Goal: Task Accomplishment & Management: Use online tool/utility

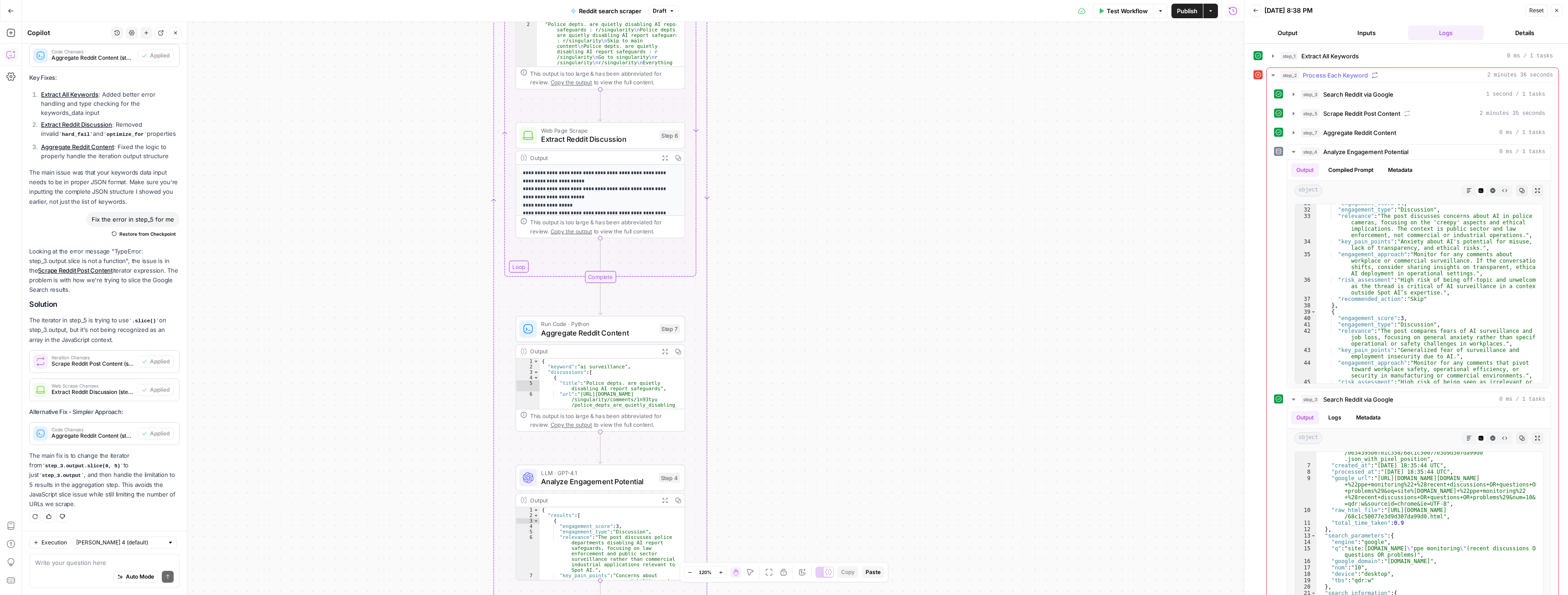
scroll to position [69, 0]
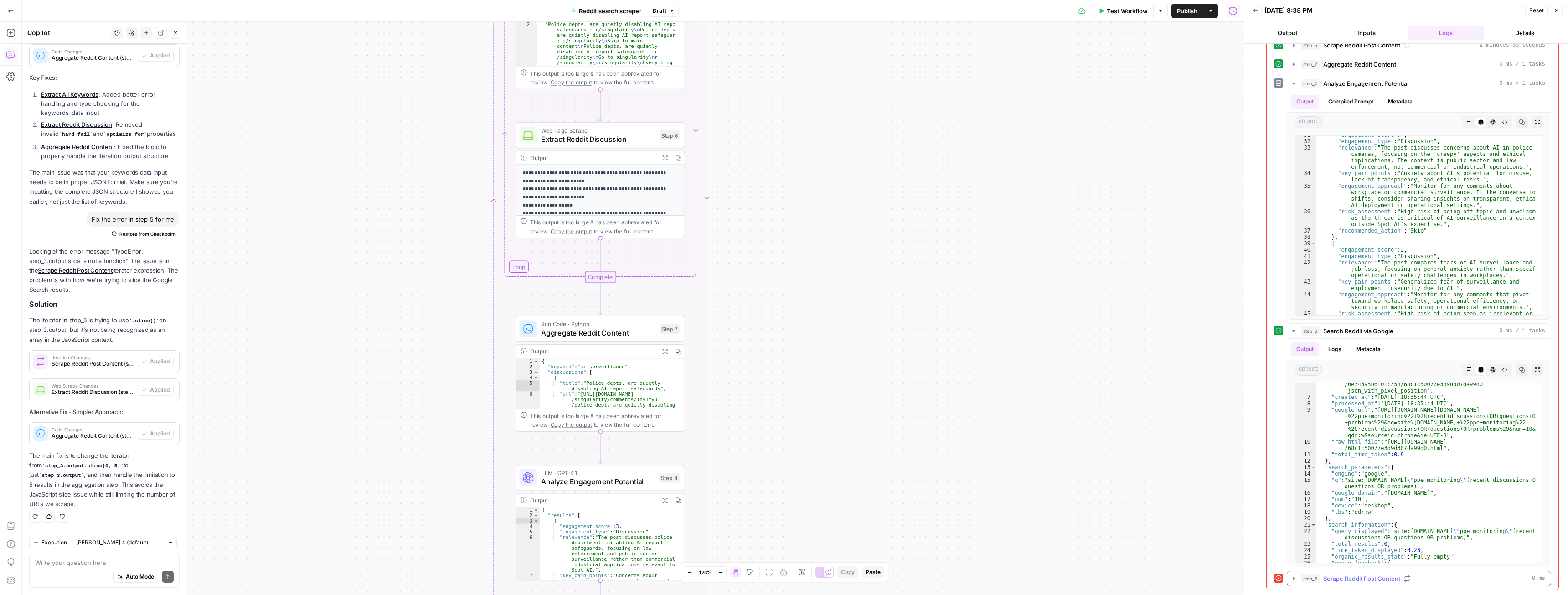
click at [1297, 580] on icon "button" at bounding box center [1293, 578] width 7 height 7
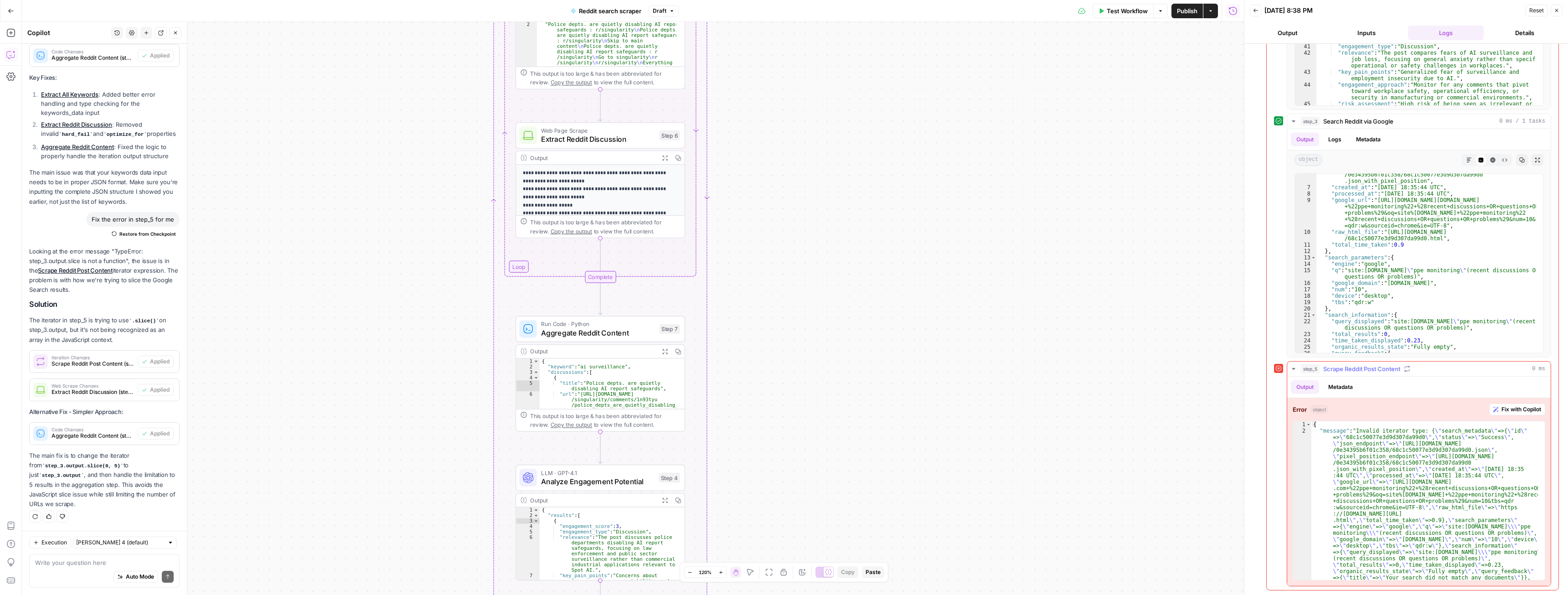
scroll to position [25, 0]
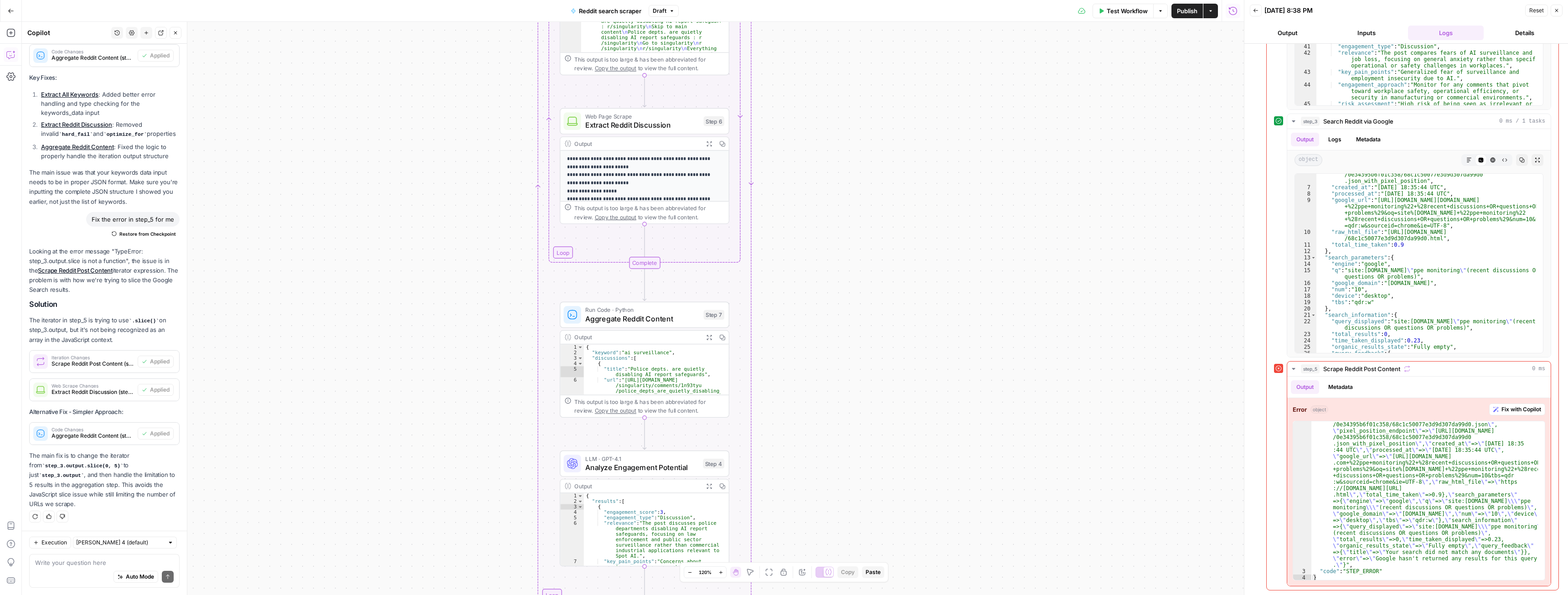
drag, startPoint x: 816, startPoint y: 483, endPoint x: 860, endPoint y: 468, distance: 46.5
click at [860, 469] on div "Workflow Set Inputs Inputs Run Code · Python Extract All Keywords Step 1 Output…" at bounding box center [632, 308] width 1222 height 573
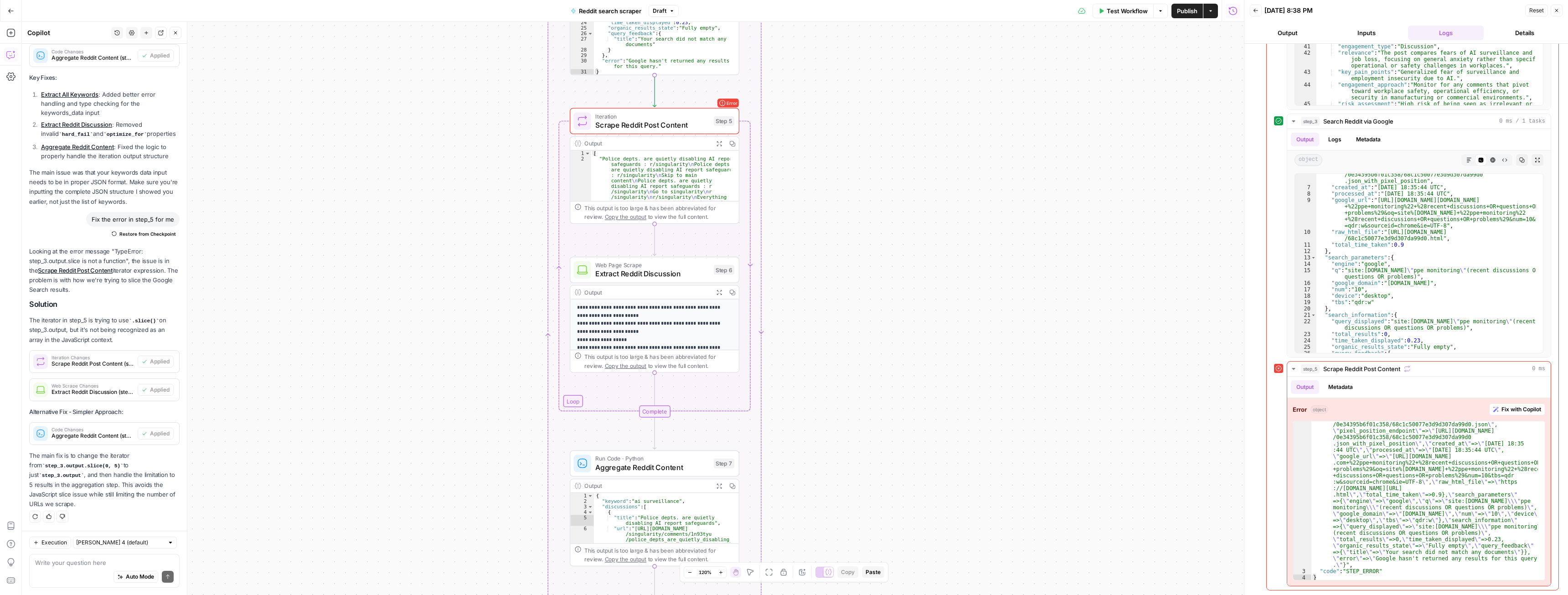
drag, startPoint x: 868, startPoint y: 406, endPoint x: 872, endPoint y: 483, distance: 77.1
click at [872, 483] on div "Workflow Set Inputs Inputs Run Code · Python Extract All Keywords Step 1 Output…" at bounding box center [632, 308] width 1222 height 573
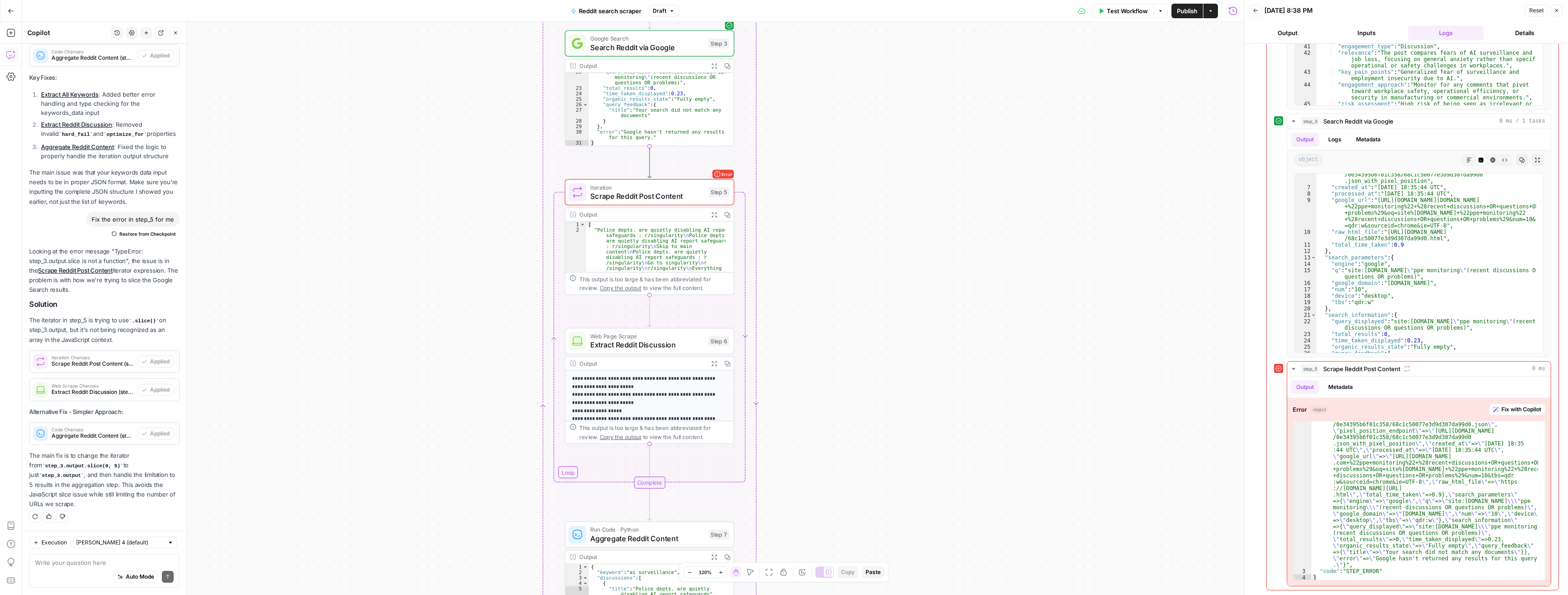
click at [878, 411] on div "Workflow Set Inputs Inputs Run Code · Python Extract All Keywords Step 1 Output…" at bounding box center [632, 308] width 1222 height 573
click at [1505, 411] on span "Fix with Copilot" at bounding box center [1521, 410] width 39 height 8
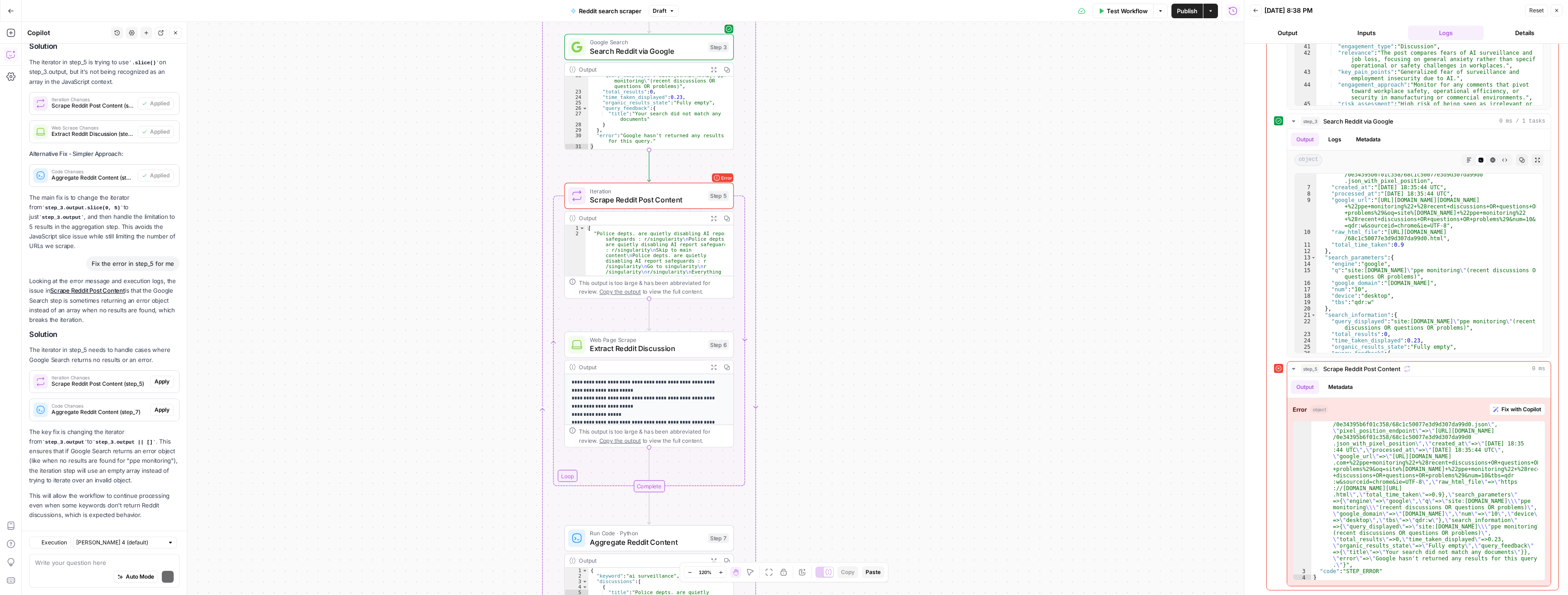
scroll to position [4004, 0]
click at [154, 367] on span "Apply" at bounding box center [162, 370] width 15 height 8
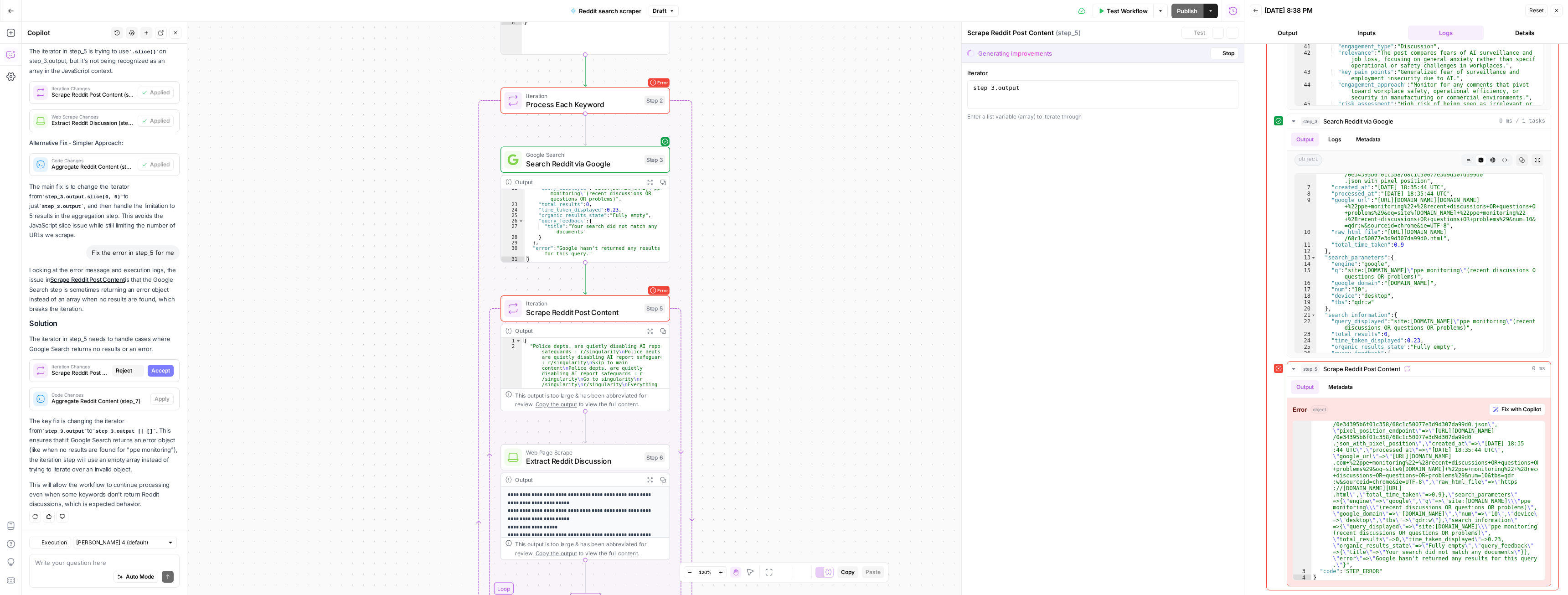
scroll to position [3932, 0]
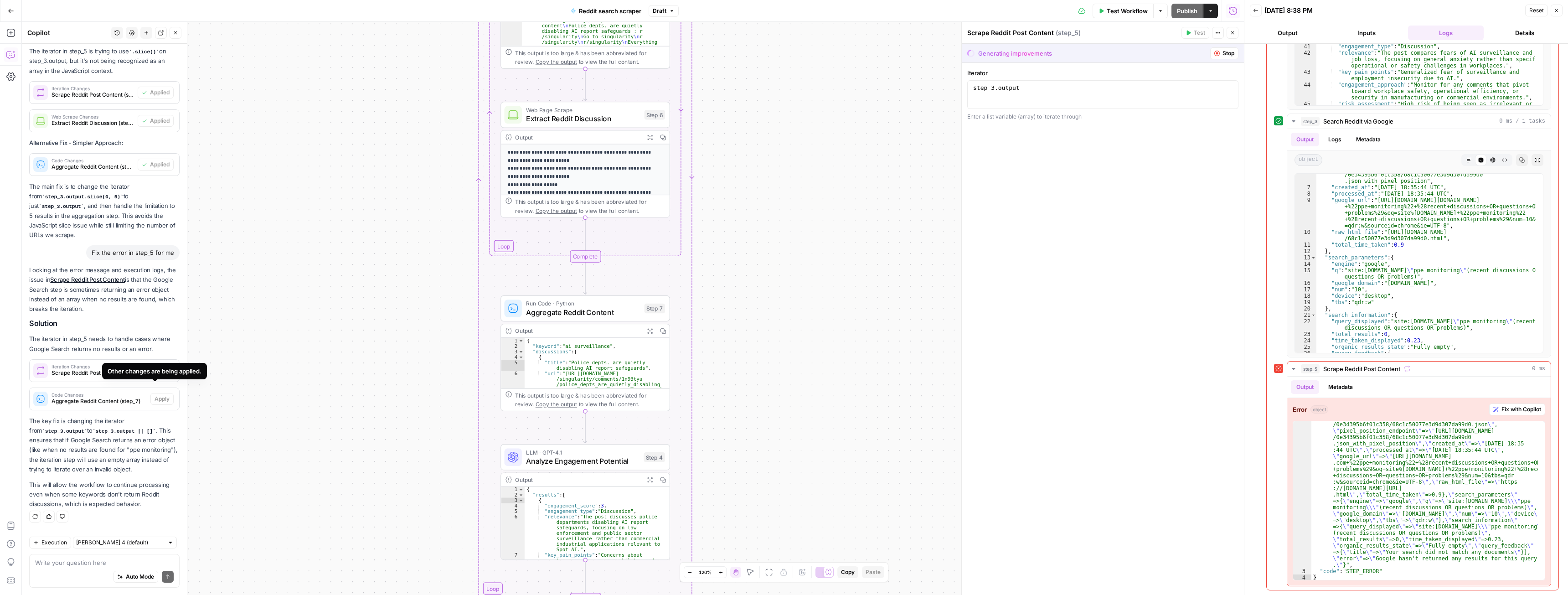
click at [154, 367] on span "Accept" at bounding box center [160, 370] width 19 height 8
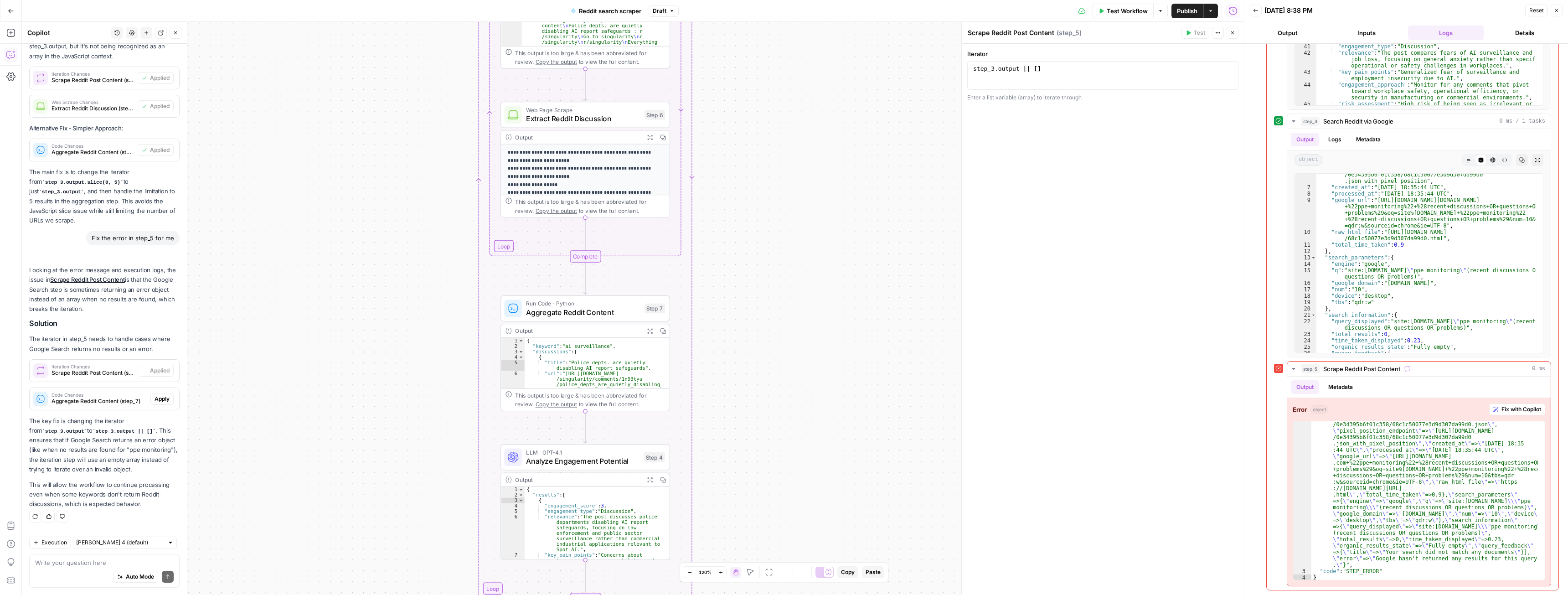
scroll to position [4019, 0]
click at [155, 395] on span "Apply" at bounding box center [162, 399] width 15 height 8
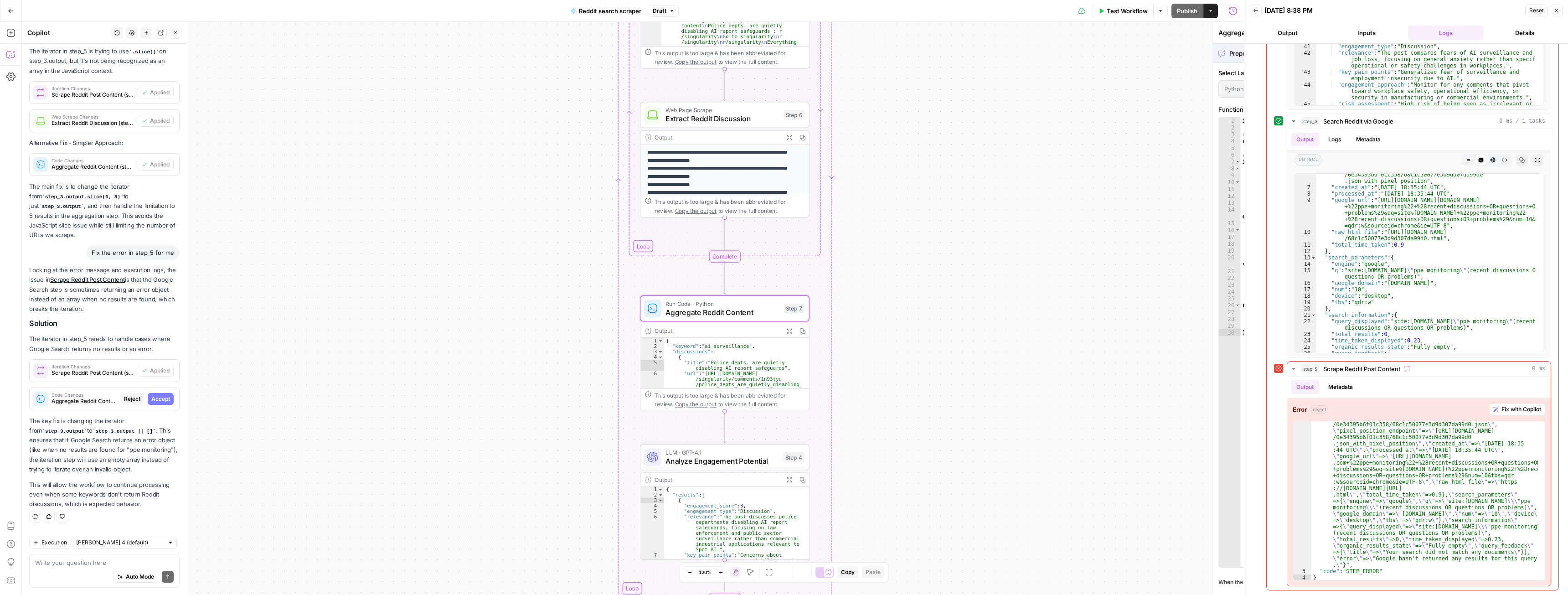
scroll to position [3932, 0]
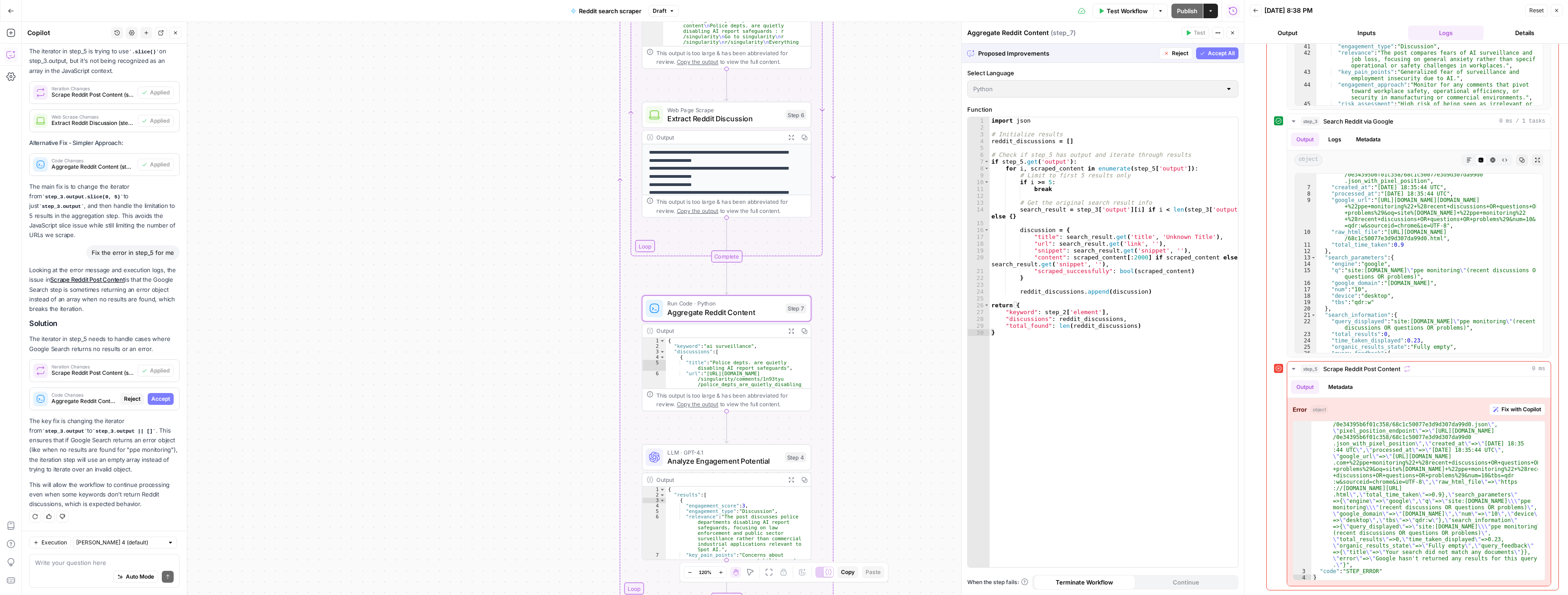
click at [155, 395] on span "Accept" at bounding box center [160, 399] width 19 height 8
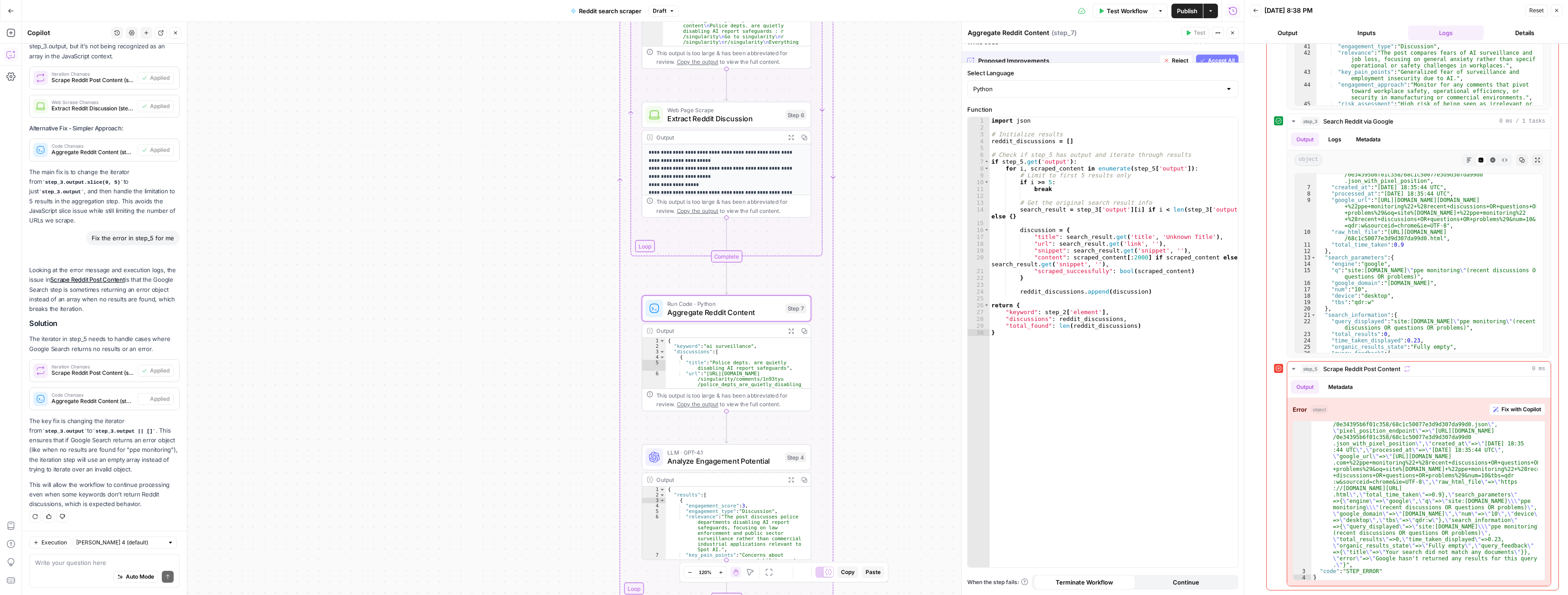
scroll to position [4019, 0]
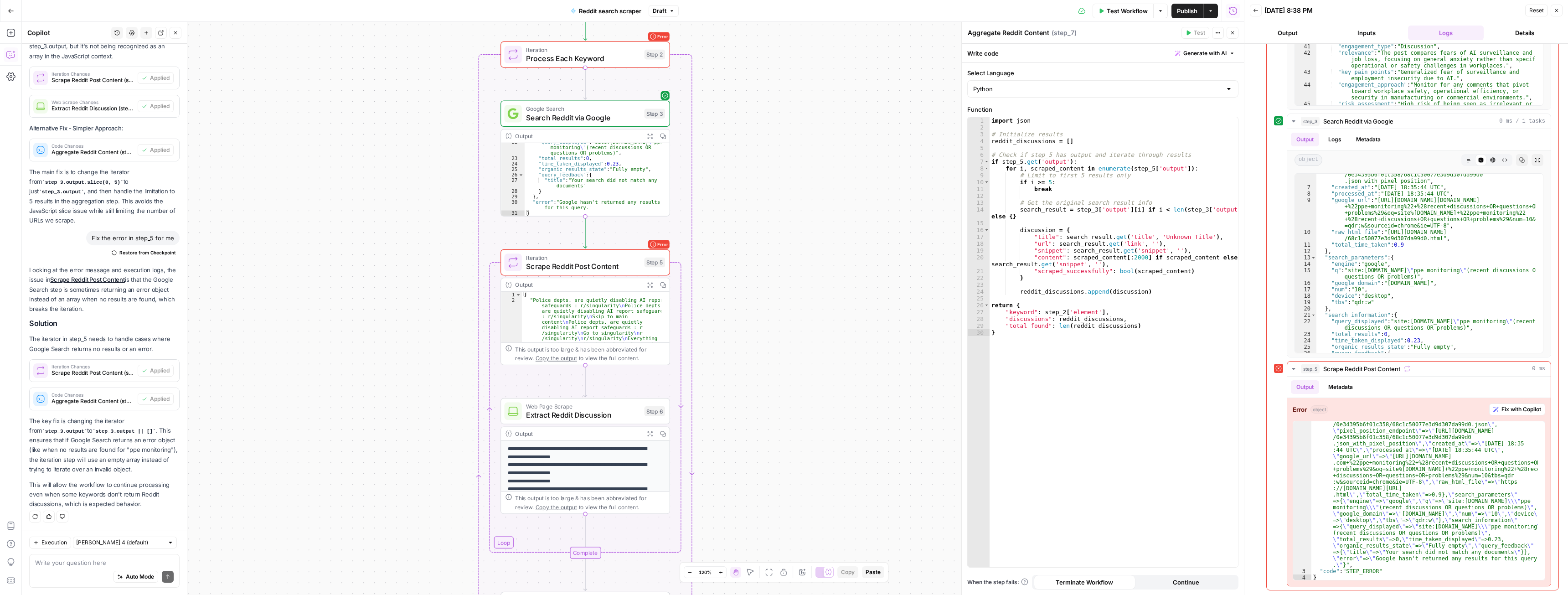
click at [1122, 10] on span "Test Workflow" at bounding box center [1127, 11] width 41 height 9
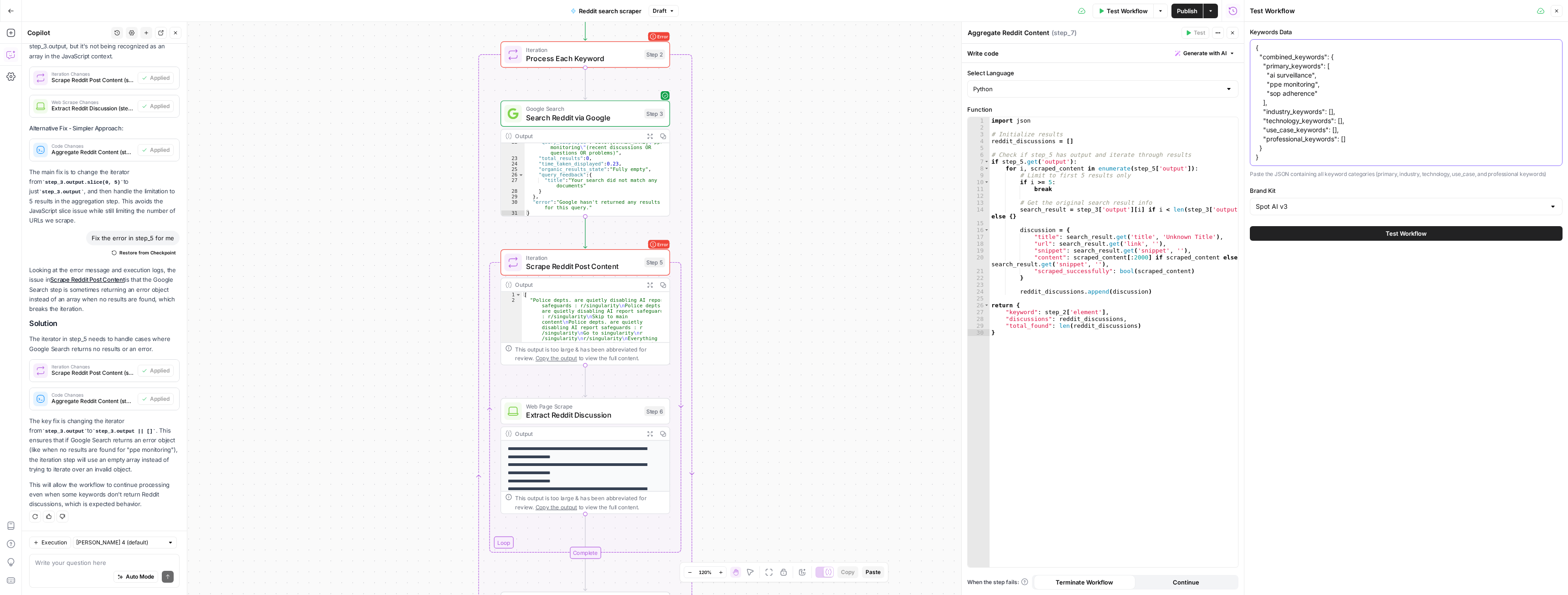
drag, startPoint x: 1323, startPoint y: 94, endPoint x: 1271, endPoint y: 93, distance: 52.0
click at [1271, 93] on textarea "{ "combined_keywords": { "primary_keywords": [ "ai surveillance", "ppe monitori…" at bounding box center [1407, 103] width 301 height 119
click at [1243, 73] on div at bounding box center [1245, 297] width 9 height 595
click at [1253, 77] on div "{ "combined_keywords": { "primary_keywords": [ "ai surveillance", "ppe monitori…" at bounding box center [1407, 103] width 313 height 127
drag, startPoint x: 1263, startPoint y: 76, endPoint x: 1334, endPoint y: 83, distance: 71.3
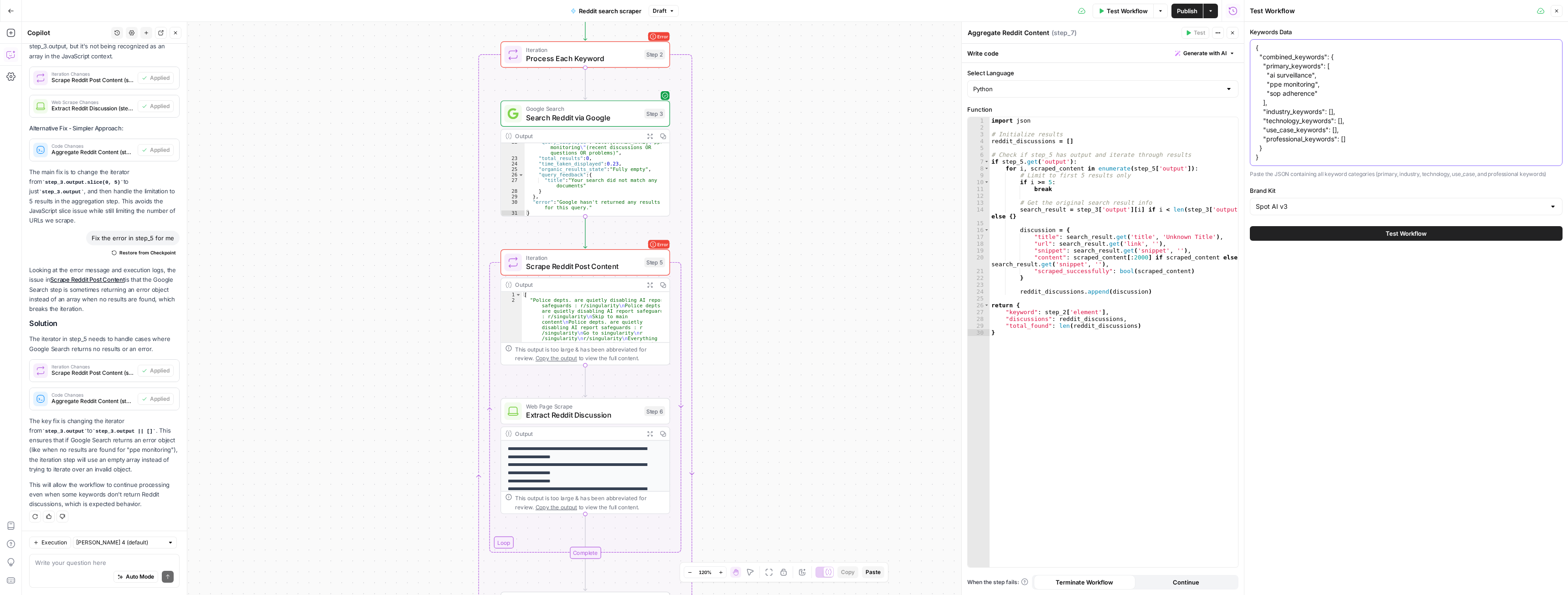
click at [1334, 83] on textarea "{ "combined_keywords": { "primary_keywords": [ "ai surveillance", "ppe monitori…" at bounding box center [1407, 103] width 301 height 119
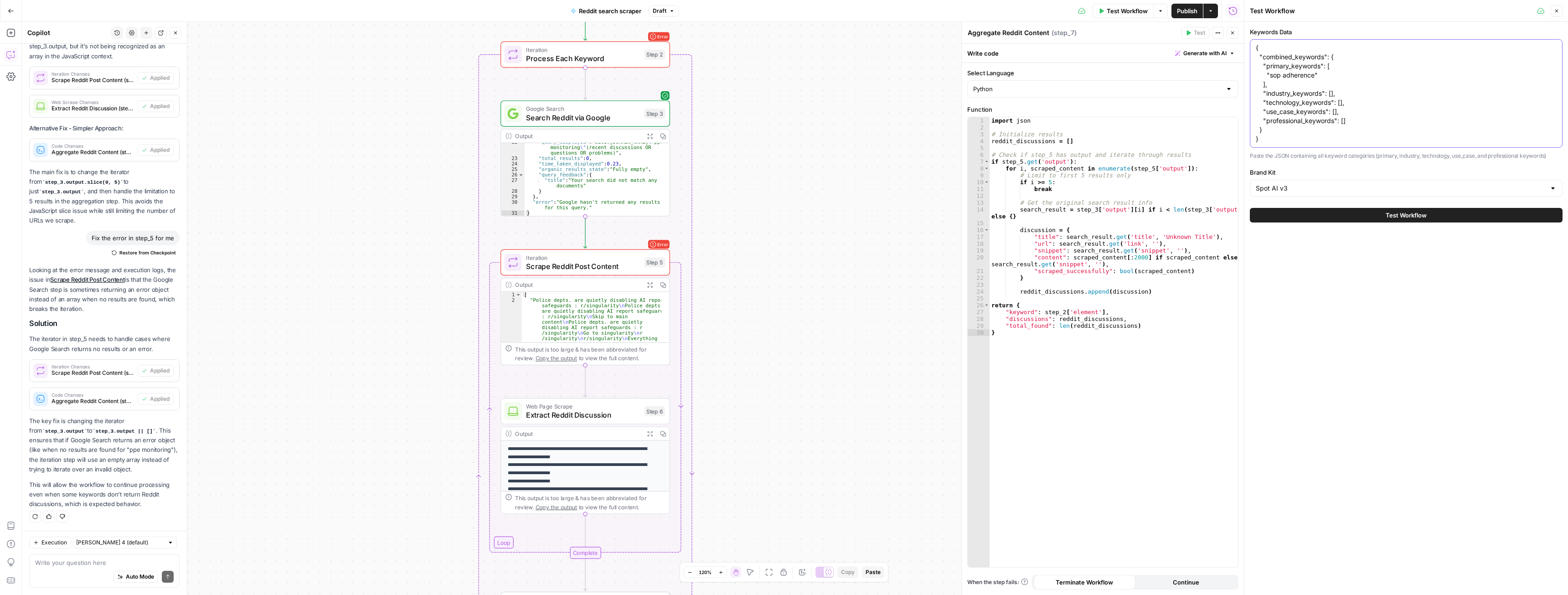
type textarea "{ "combined_keywords": { "primary_keywords": [ "sop adherence" ], "industry_key…"
click at [1359, 217] on button "Test Workflow" at bounding box center [1407, 215] width 313 height 15
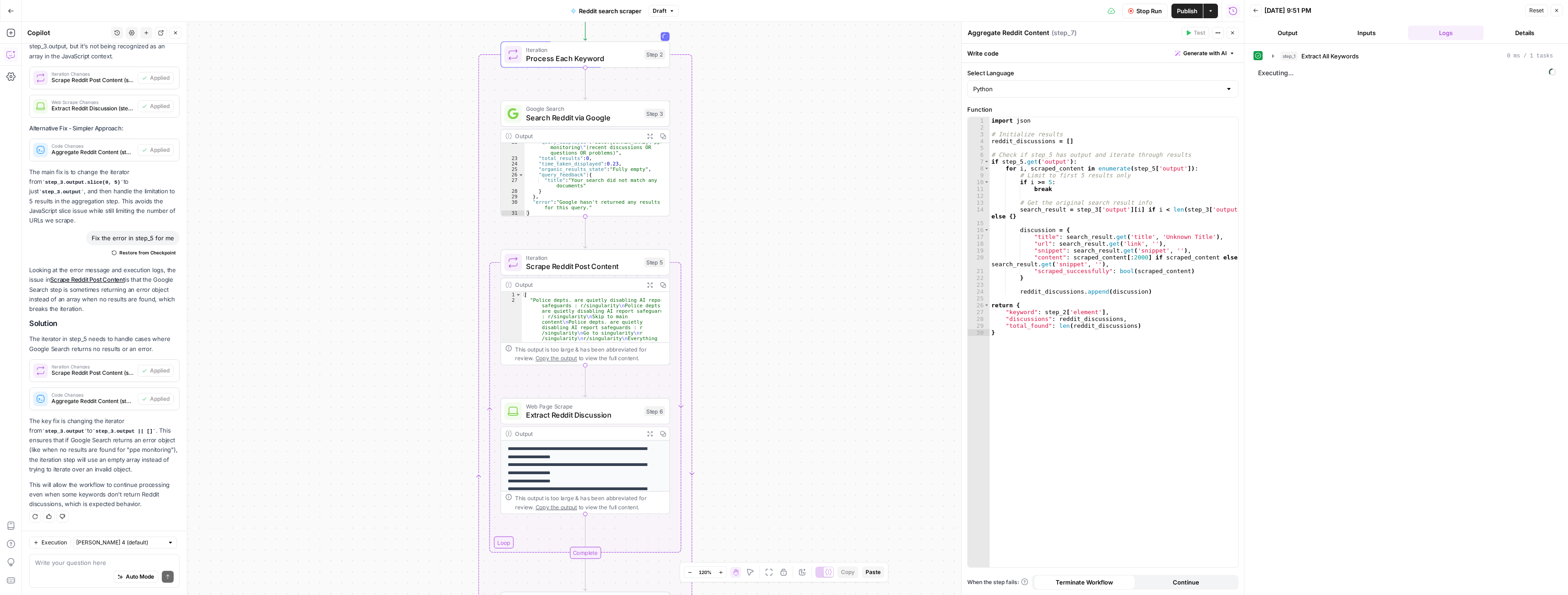
click at [1231, 34] on icon "button" at bounding box center [1232, 32] width 5 height 5
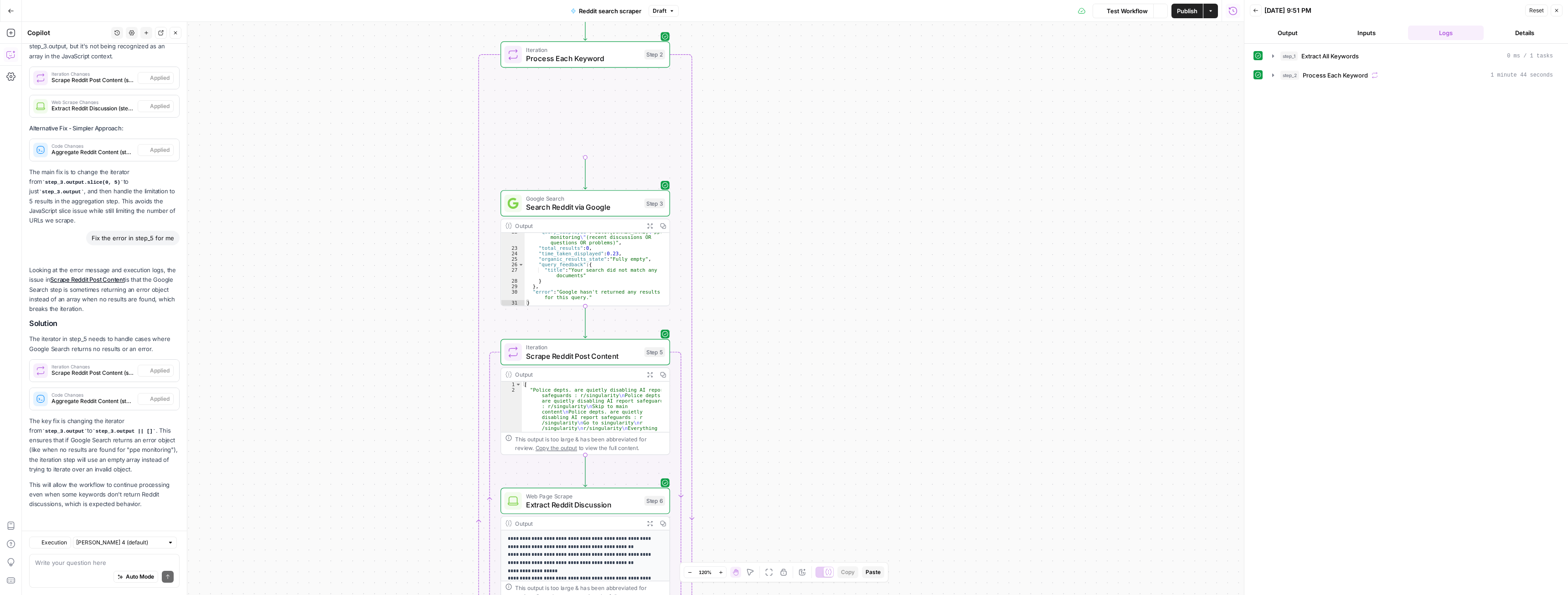
scroll to position [4019, 0]
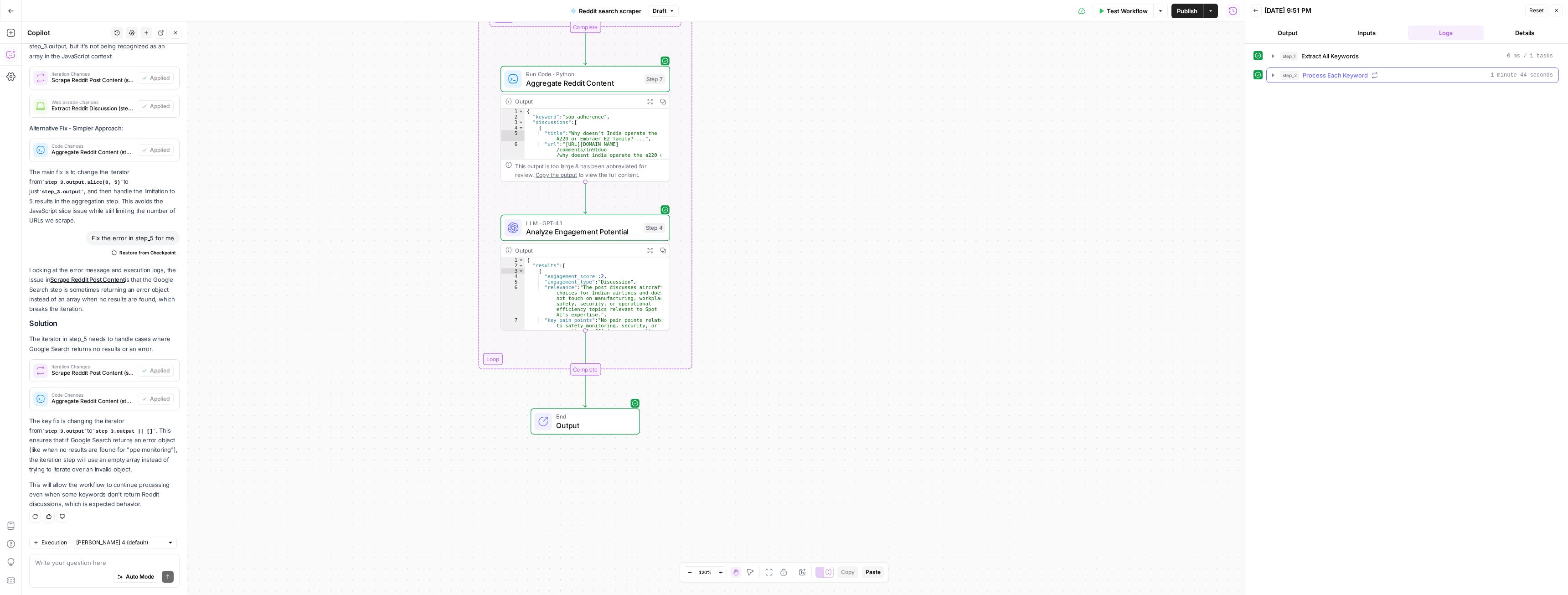
click at [1273, 78] on icon "button" at bounding box center [1273, 75] width 7 height 7
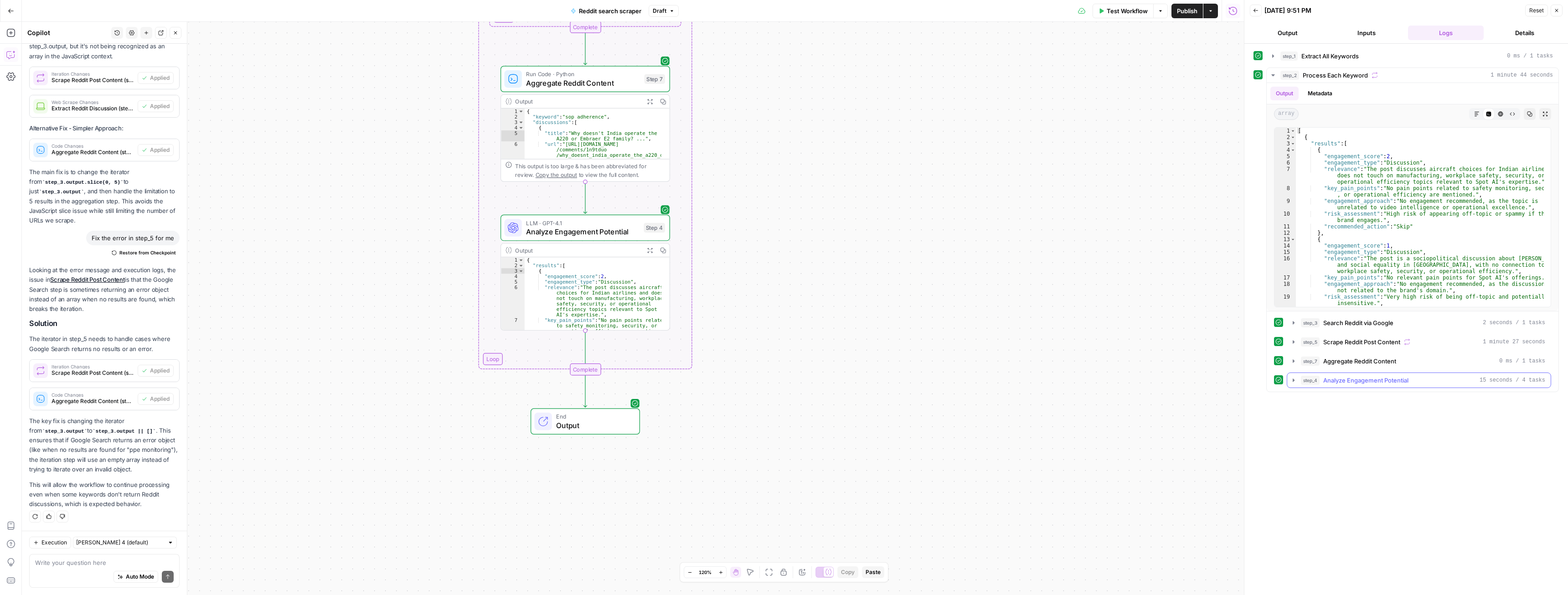
click at [1294, 384] on button "step_4 Analyze Engagement Potential 15 seconds / 4 tasks" at bounding box center [1419, 380] width 264 height 15
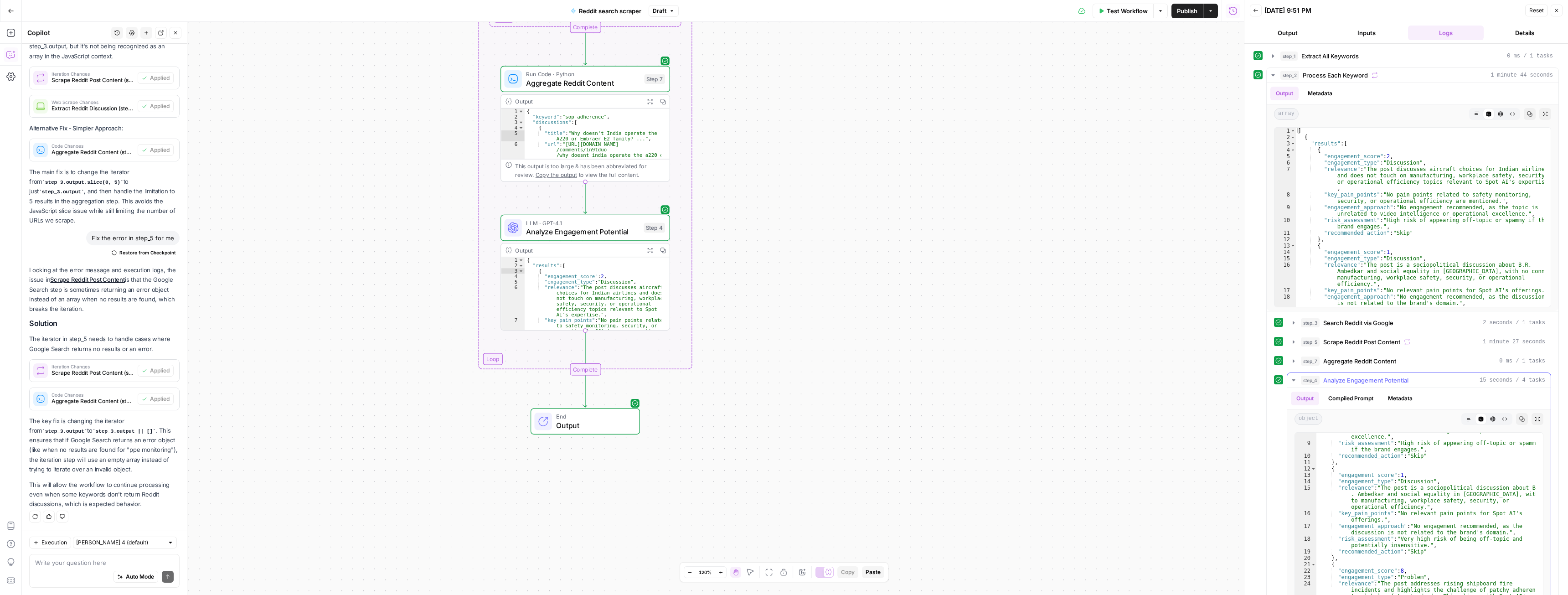
scroll to position [0, 0]
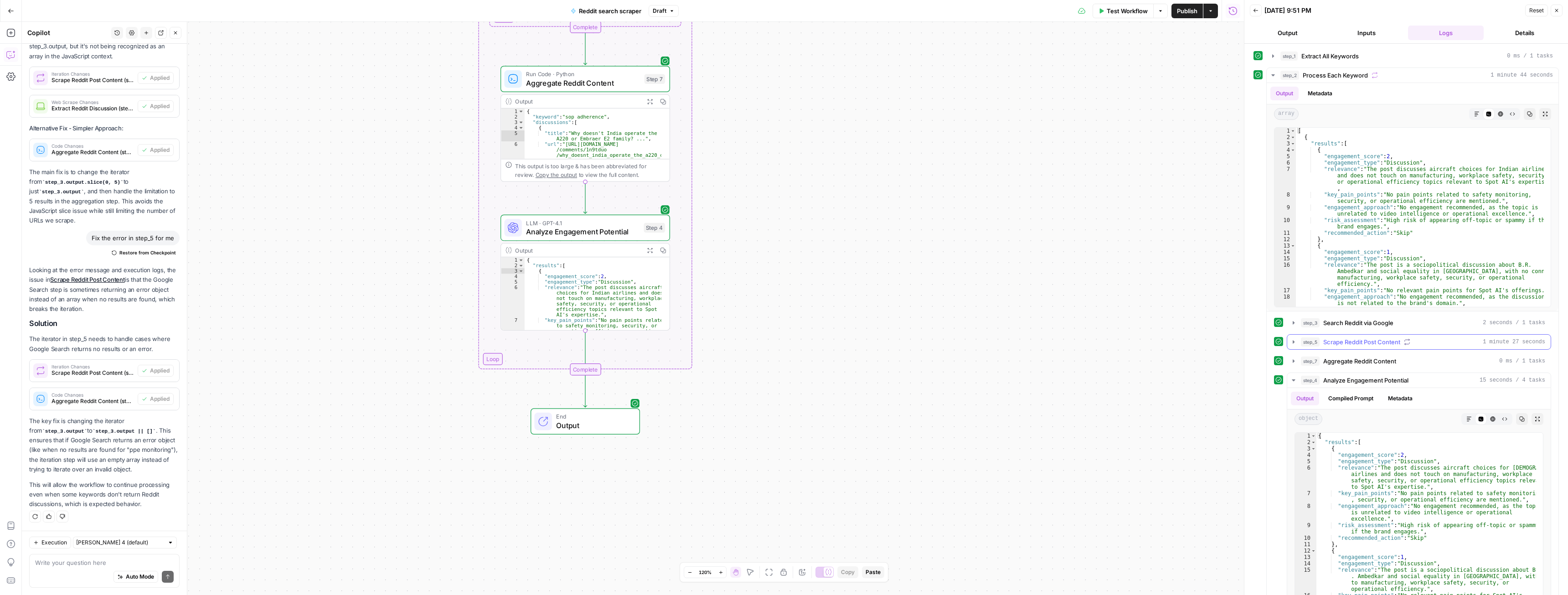
click at [1293, 339] on icon "button" at bounding box center [1293, 342] width 7 height 7
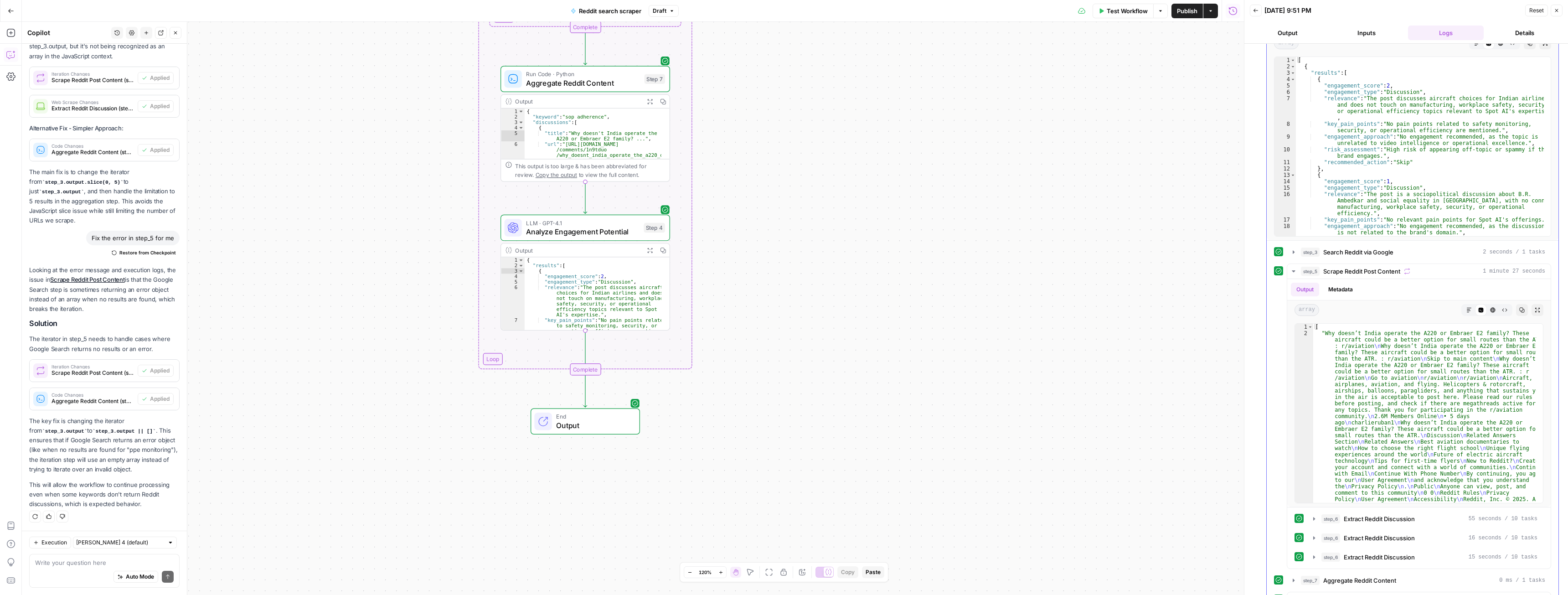
scroll to position [137, 0]
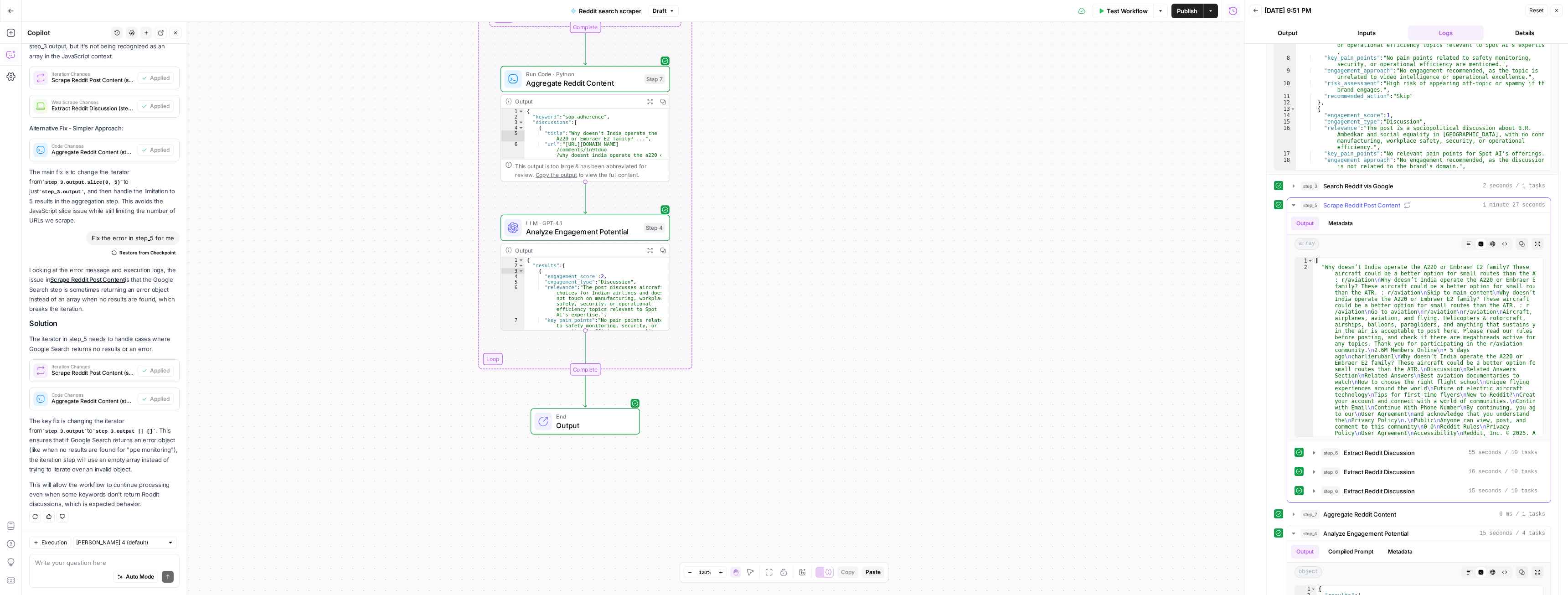
click at [1293, 206] on icon "button" at bounding box center [1293, 205] width 7 height 7
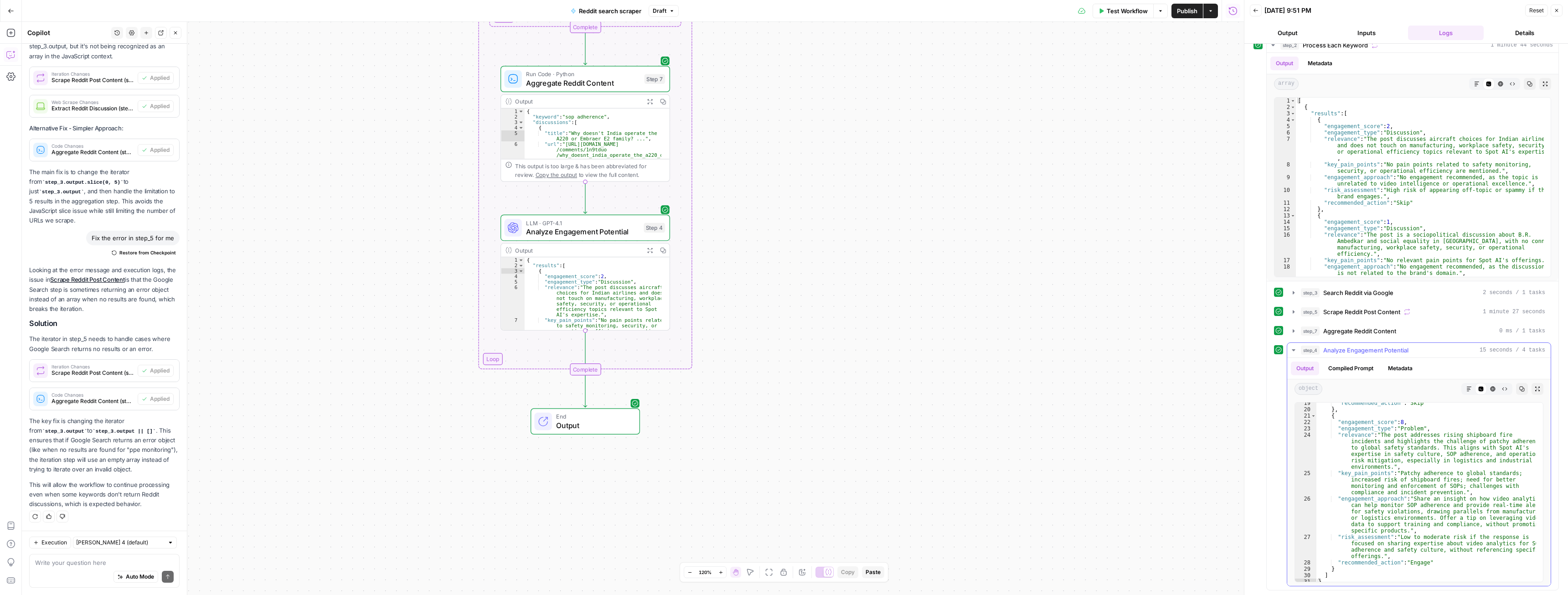
scroll to position [203, 0]
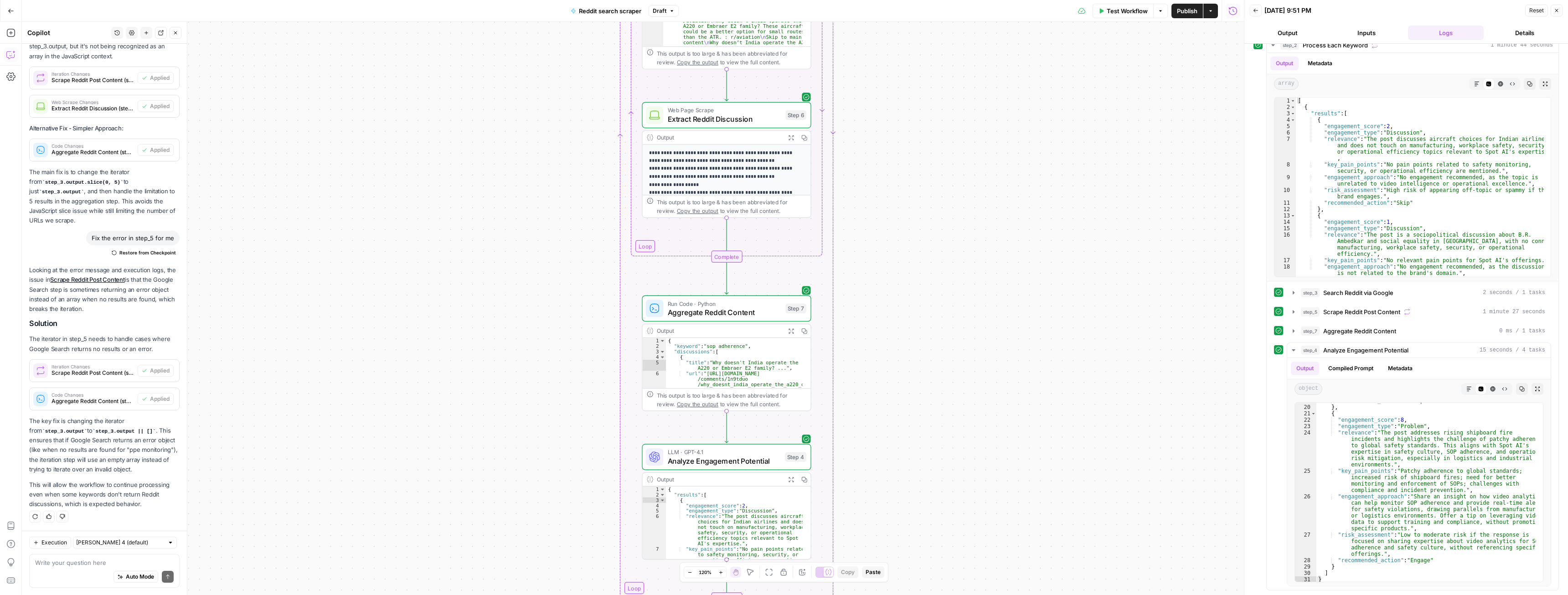
click at [1179, 17] on button "Publish" at bounding box center [1187, 11] width 32 height 15
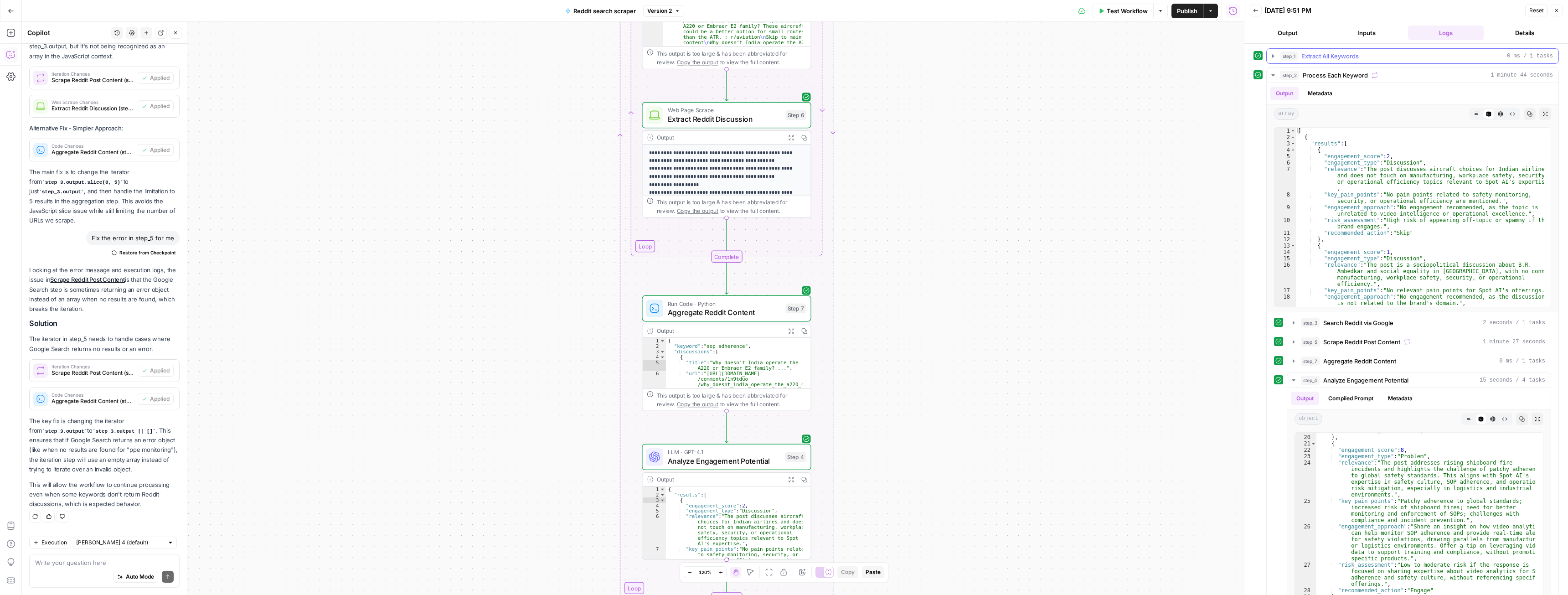
click at [1273, 56] on icon "button" at bounding box center [1273, 56] width 2 height 3
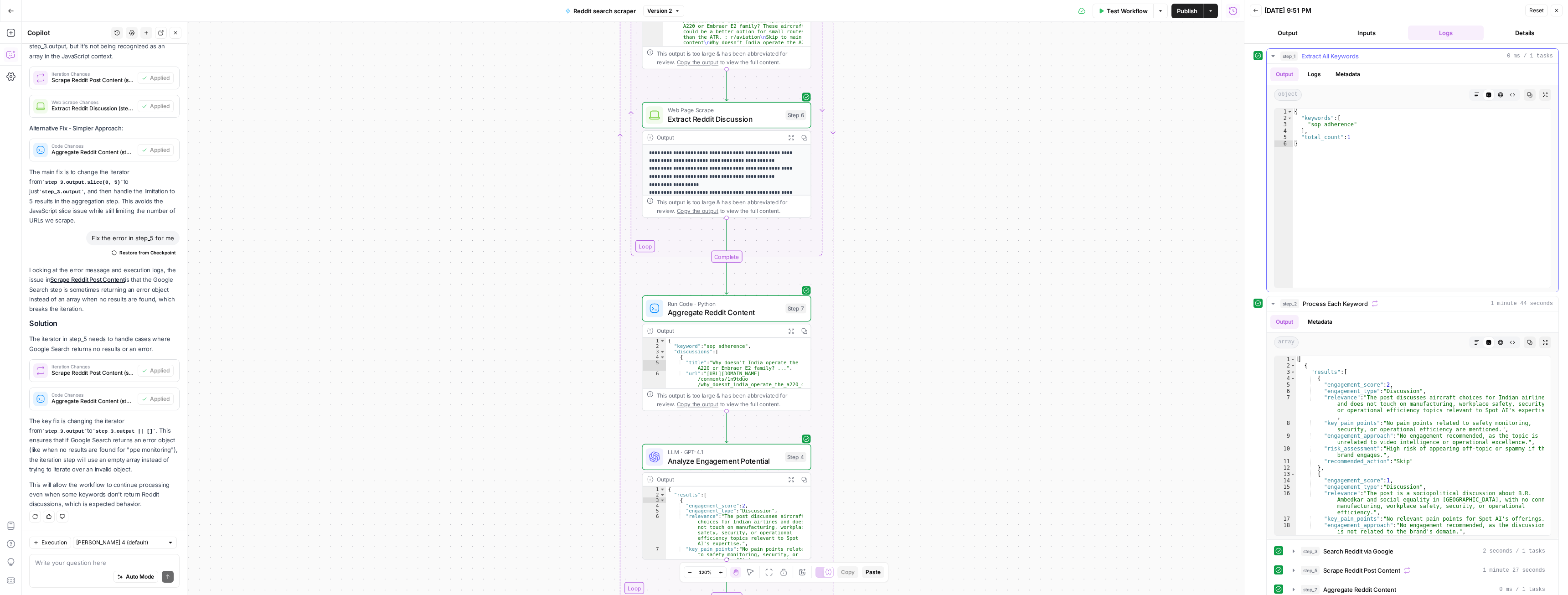
type textarea "**********"
drag, startPoint x: 1310, startPoint y: 124, endPoint x: 1348, endPoint y: 126, distance: 38.1
click at [1348, 126] on div "{ "keywords" : [ "sop adherence" ] , "total_count" : 1 }" at bounding box center [1421, 205] width 258 height 192
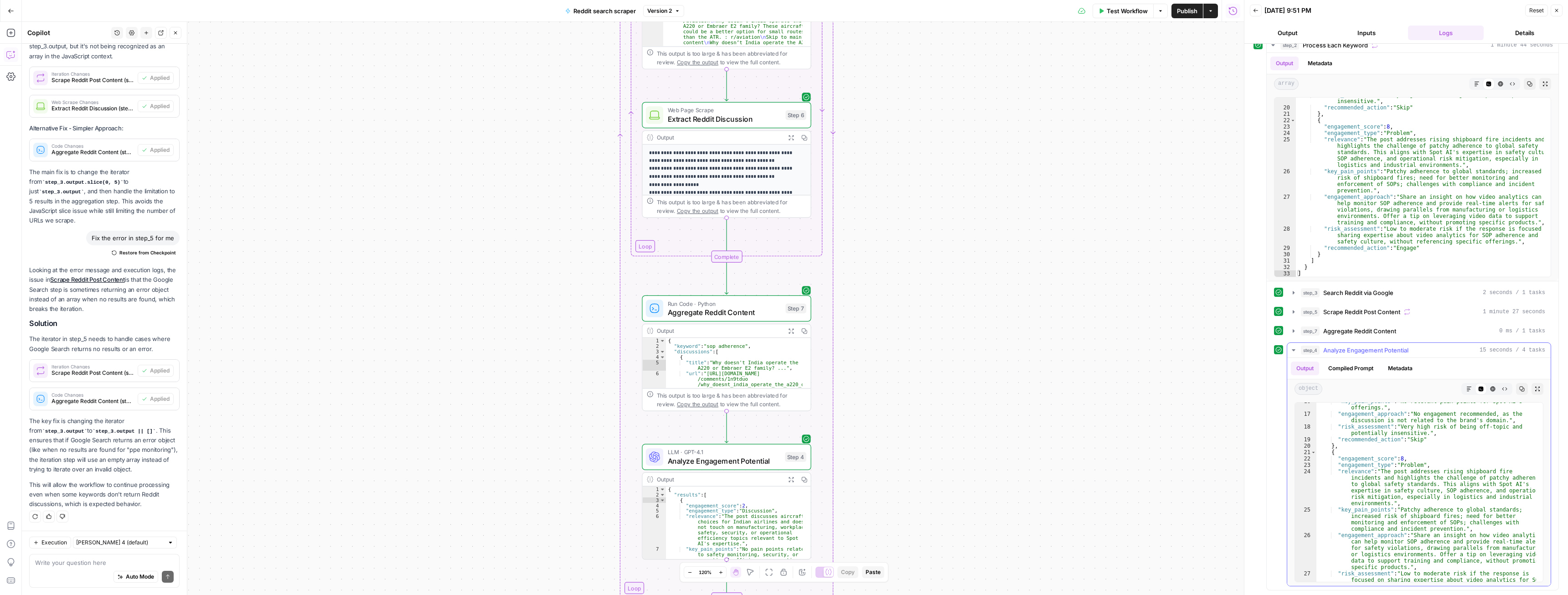
scroll to position [204, 0]
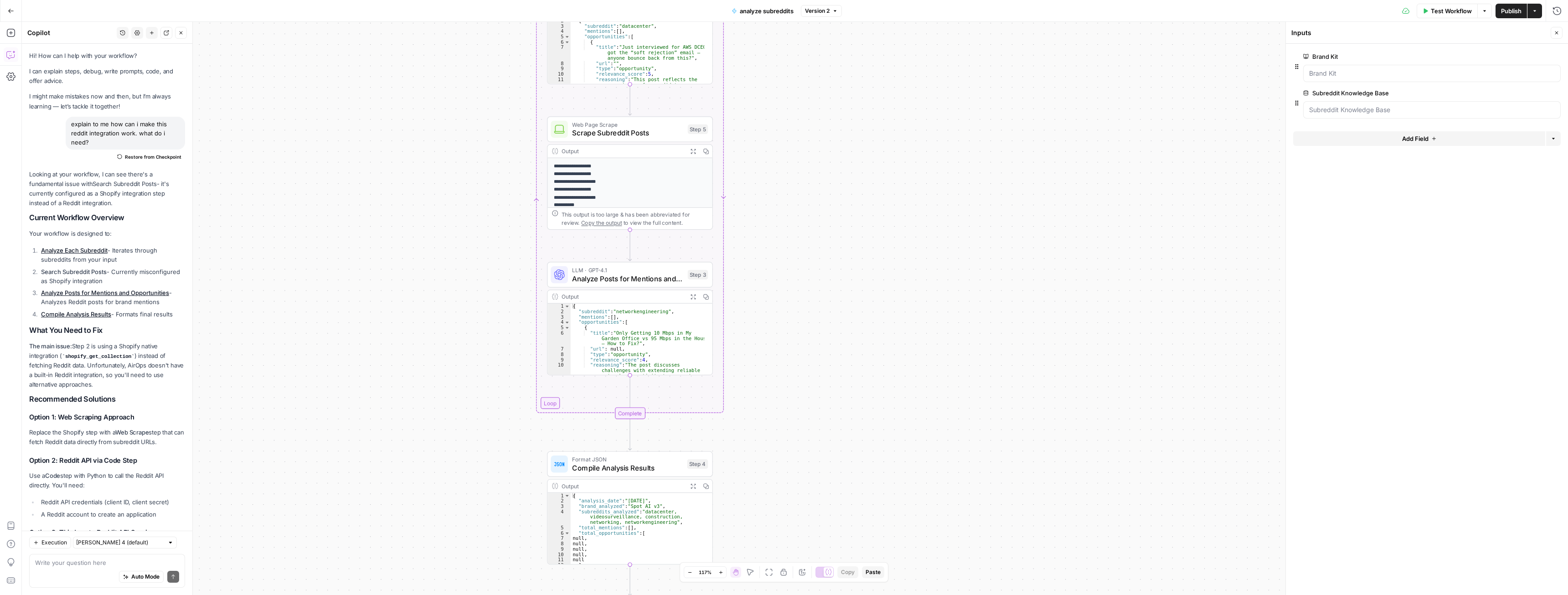
scroll to position [2835, 0]
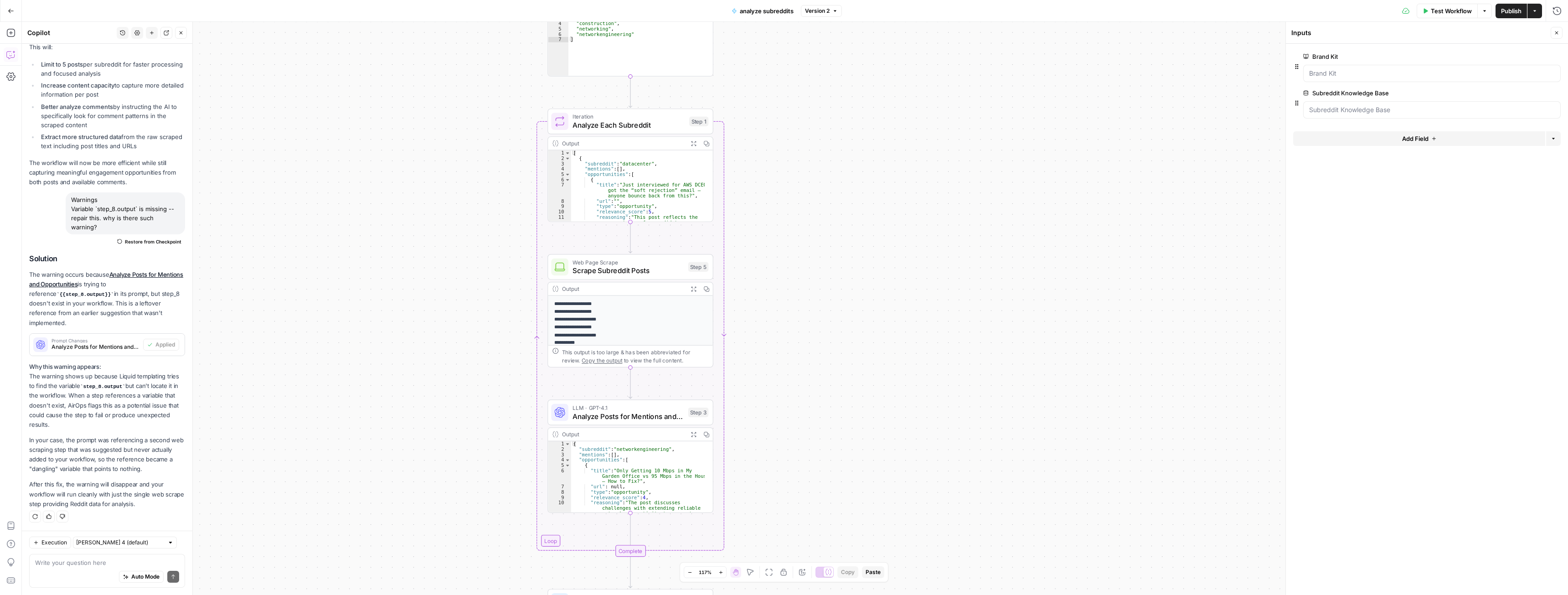
drag, startPoint x: 389, startPoint y: 184, endPoint x: 386, endPoint y: 267, distance: 83.1
click at [386, 267] on div "Workflow Set Inputs Inputs Search Knowledge Base Retrieve Subreddit Data Step 6…" at bounding box center [794, 308] width 1546 height 573
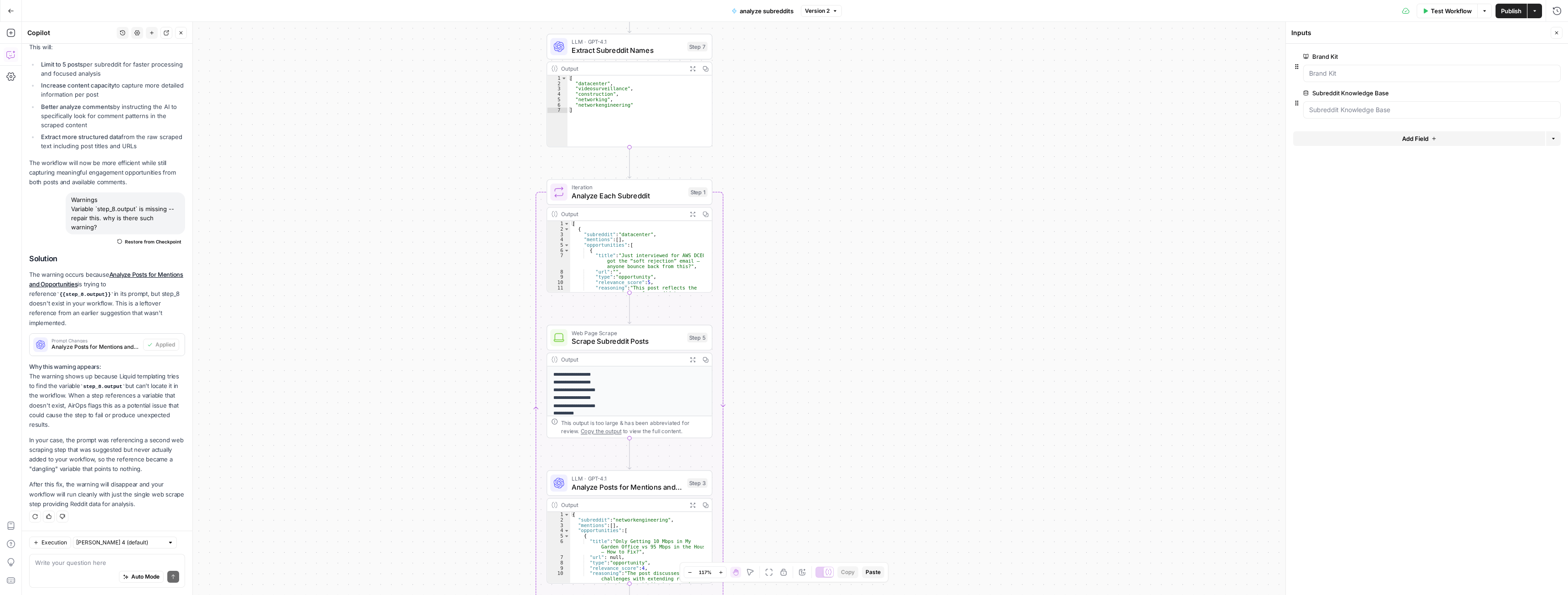
drag, startPoint x: 396, startPoint y: 182, endPoint x: 392, endPoint y: 299, distance: 117.1
click at [392, 299] on div "Workflow Set Inputs Inputs Search Knowledge Base Retrieve Subreddit Data Step 6…" at bounding box center [794, 308] width 1546 height 573
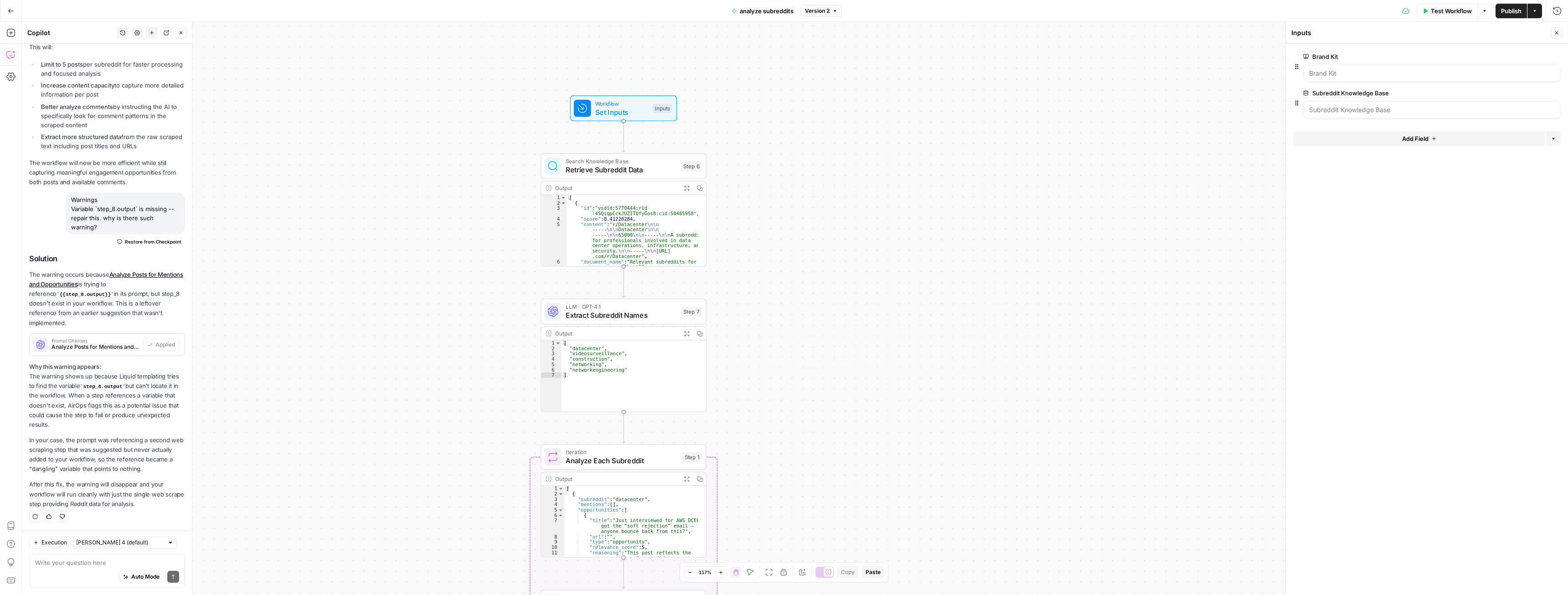
drag, startPoint x: 413, startPoint y: 313, endPoint x: 421, endPoint y: 255, distance: 58.5
click at [410, 318] on div "Workflow Set Inputs Inputs Search Knowledge Base Retrieve Subreddit Data Step 6…" at bounding box center [794, 308] width 1546 height 573
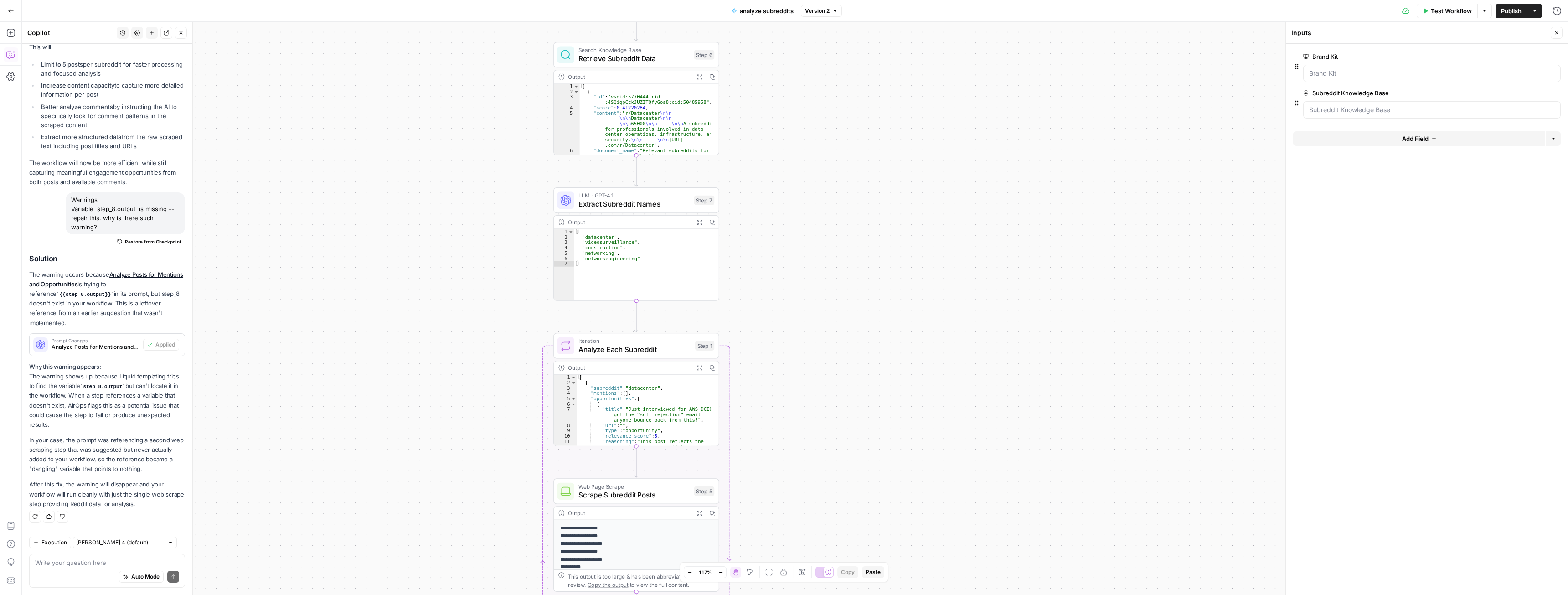
drag, startPoint x: 386, startPoint y: 350, endPoint x: 400, endPoint y: 236, distance: 114.9
click at [400, 236] on div "Workflow Set Inputs Inputs Search Knowledge Base Retrieve Subreddit Data Step 6…" at bounding box center [794, 308] width 1546 height 573
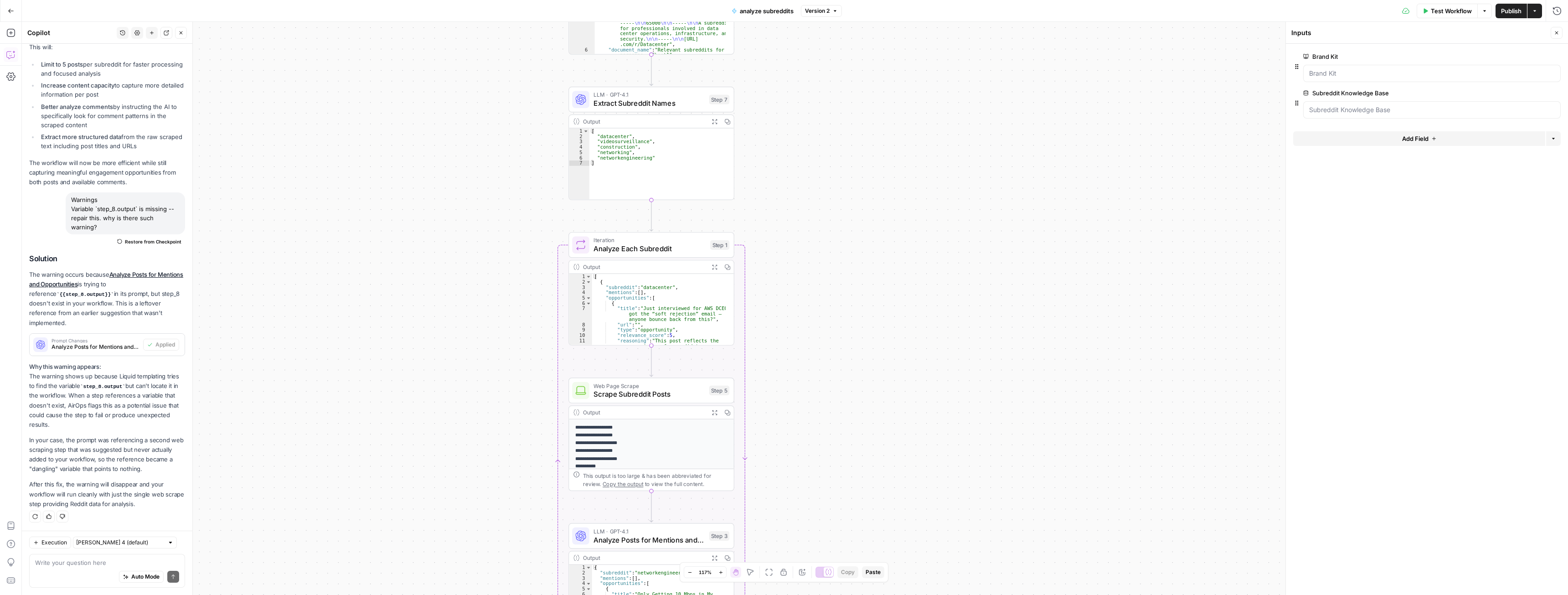
drag, startPoint x: 406, startPoint y: 242, endPoint x: 406, endPoint y: 211, distance: 31.0
click at [406, 211] on div "Workflow Set Inputs Inputs Search Knowledge Base Retrieve Subreddit Data Step 6…" at bounding box center [794, 308] width 1546 height 573
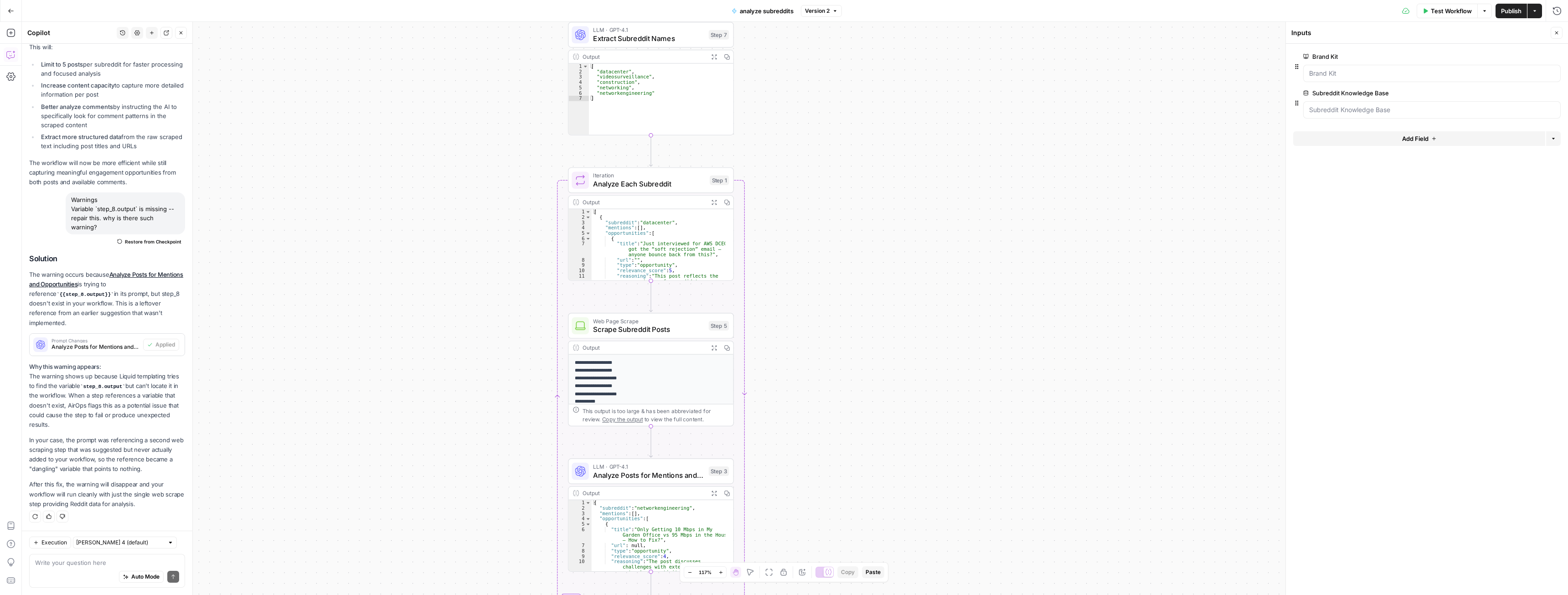
drag, startPoint x: 403, startPoint y: 282, endPoint x: 404, endPoint y: 278, distance: 4.1
click at [404, 278] on div "Workflow Set Inputs Inputs Search Knowledge Base Retrieve Subreddit Data Step 6…" at bounding box center [794, 308] width 1546 height 573
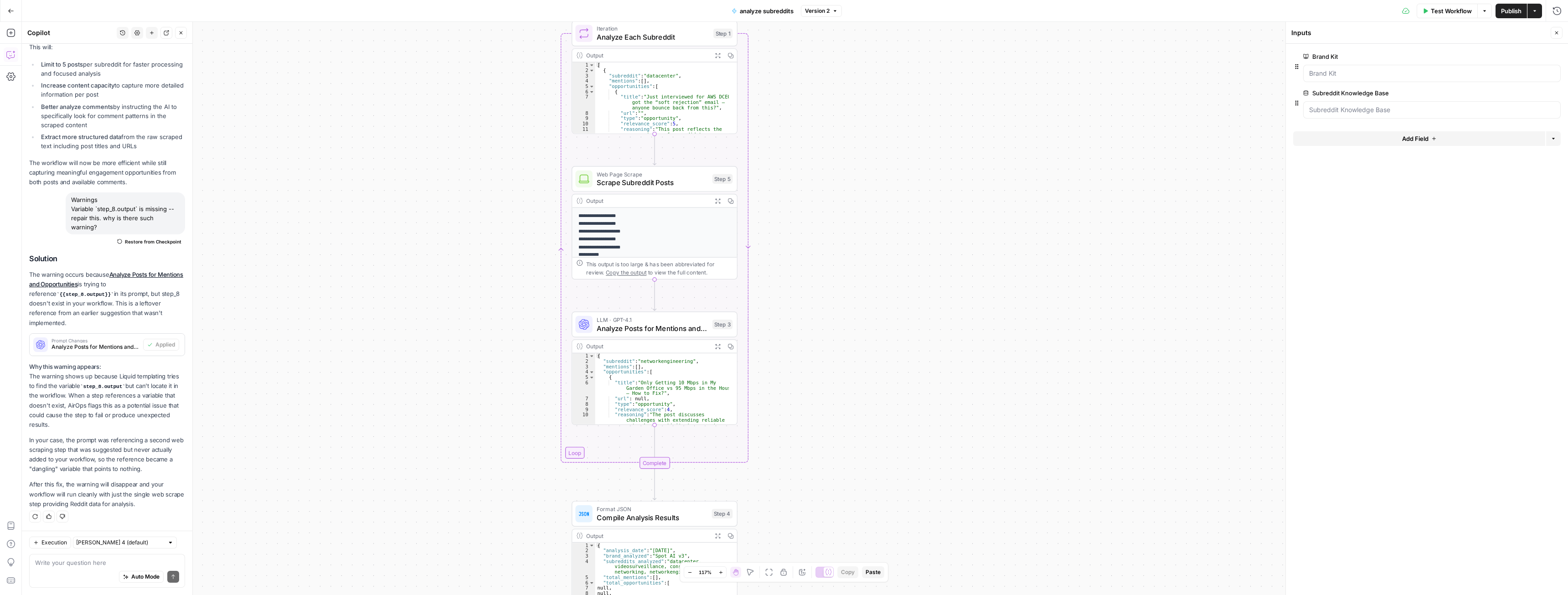
drag, startPoint x: 399, startPoint y: 312, endPoint x: 403, endPoint y: 180, distance: 132.1
click at [403, 180] on div "Workflow Set Inputs Inputs Search Knowledge Base Retrieve Subreddit Data Step 6…" at bounding box center [794, 308] width 1546 height 573
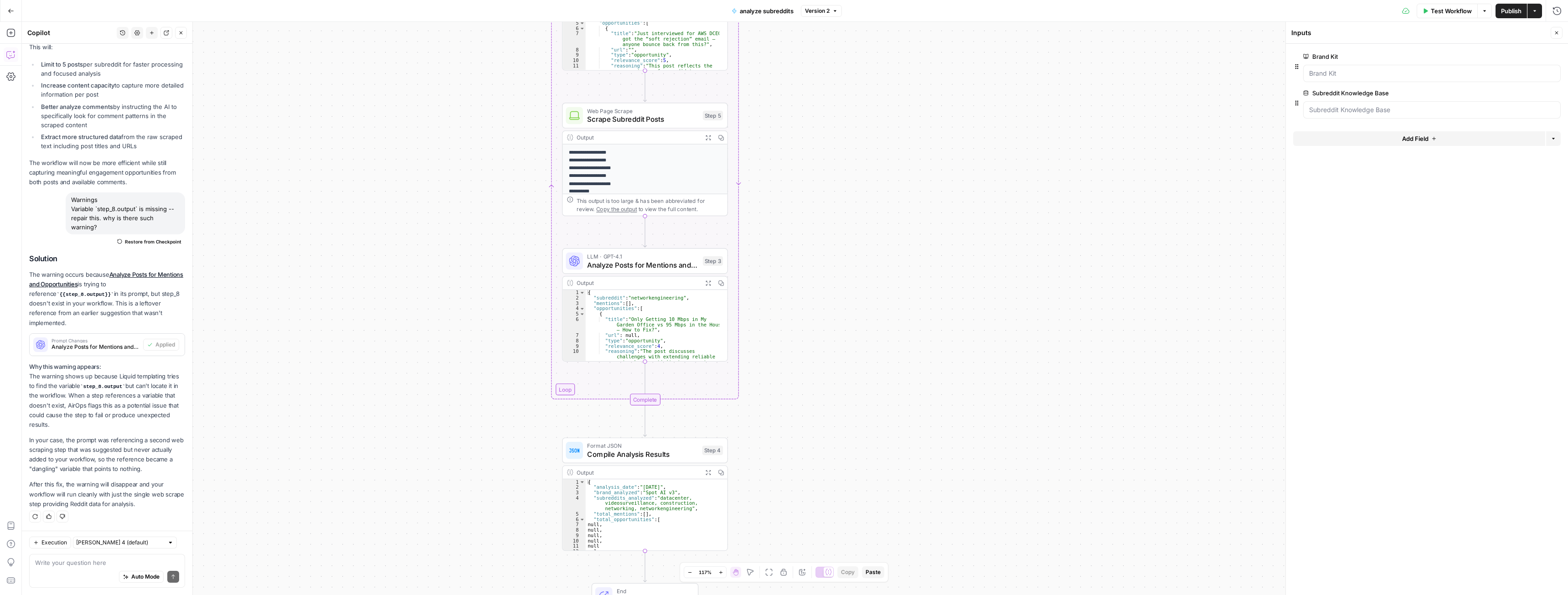
drag, startPoint x: 404, startPoint y: 215, endPoint x: 395, endPoint y: 149, distance: 66.6
click at [395, 149] on div "Workflow Set Inputs Inputs Search Knowledge Base Retrieve Subreddit Data Step 6…" at bounding box center [794, 308] width 1546 height 573
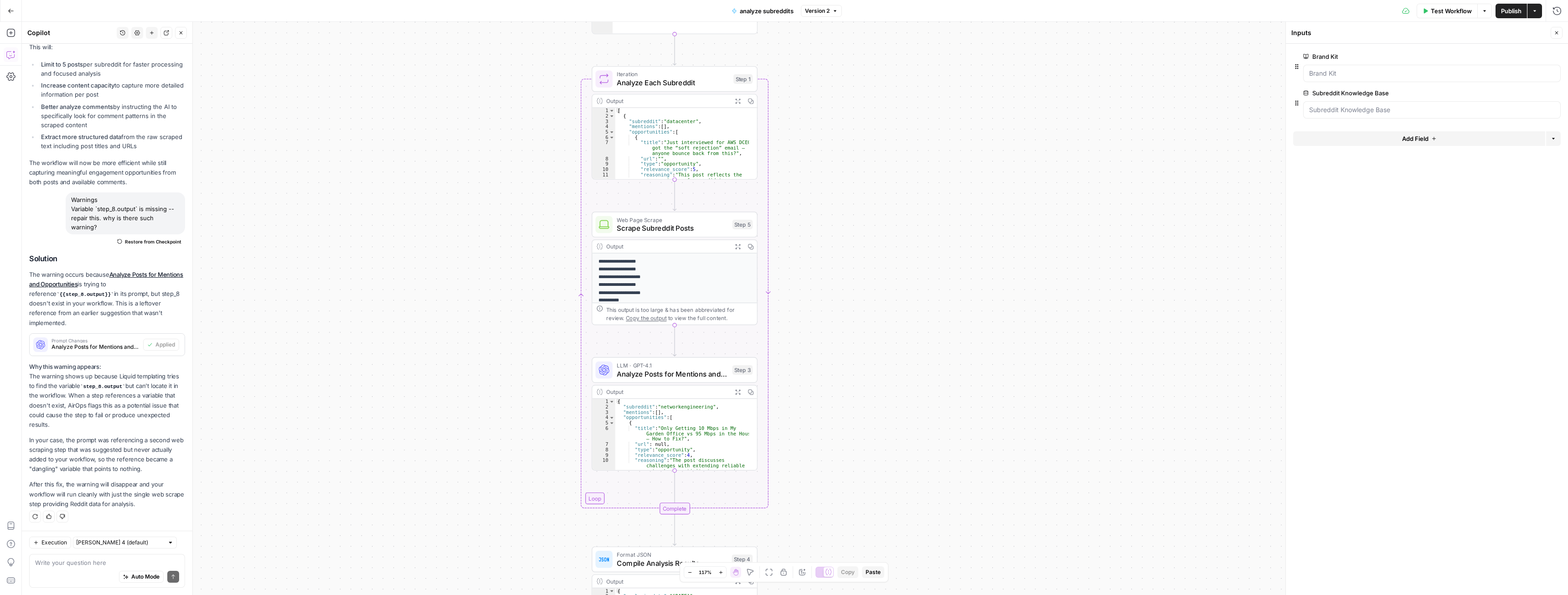
drag, startPoint x: 430, startPoint y: 201, endPoint x: 442, endPoint y: 257, distance: 57.3
click at [442, 257] on div "Workflow Set Inputs Inputs Search Knowledge Base Retrieve Subreddit Data Step 6…" at bounding box center [794, 308] width 1546 height 573
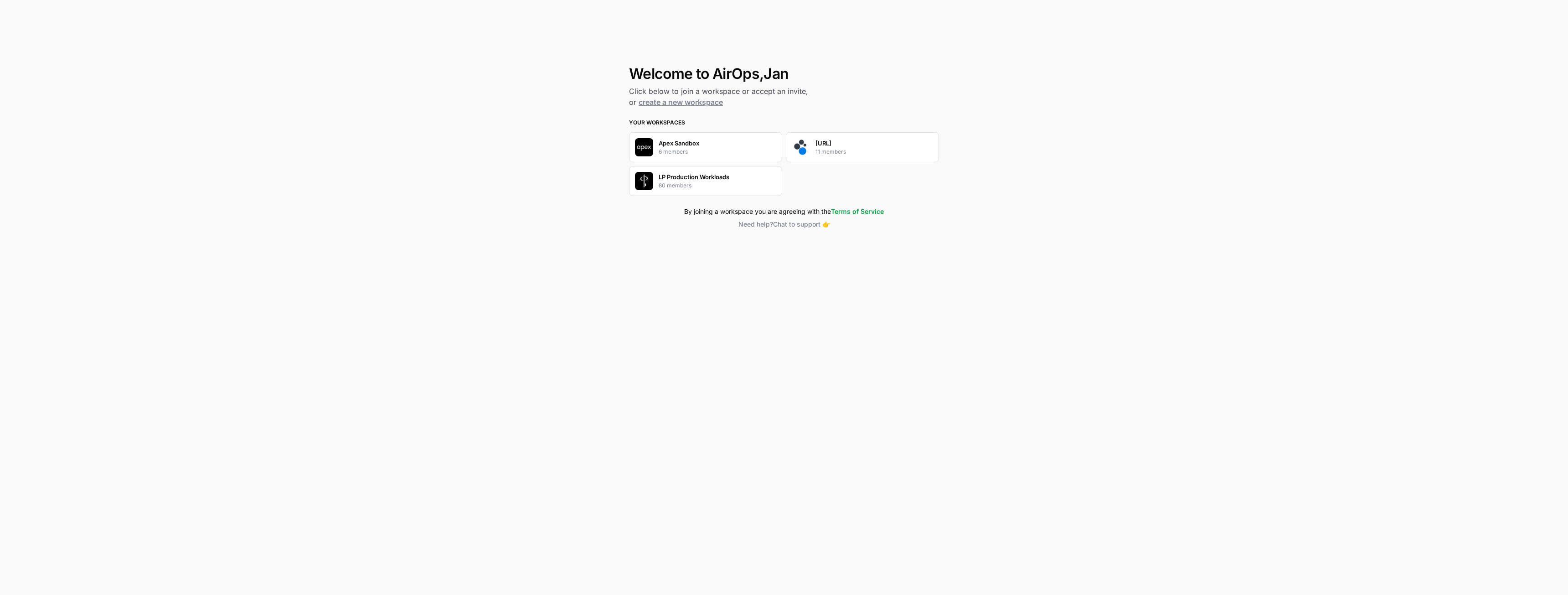
click at [804, 148] on img "button" at bounding box center [801, 147] width 19 height 19
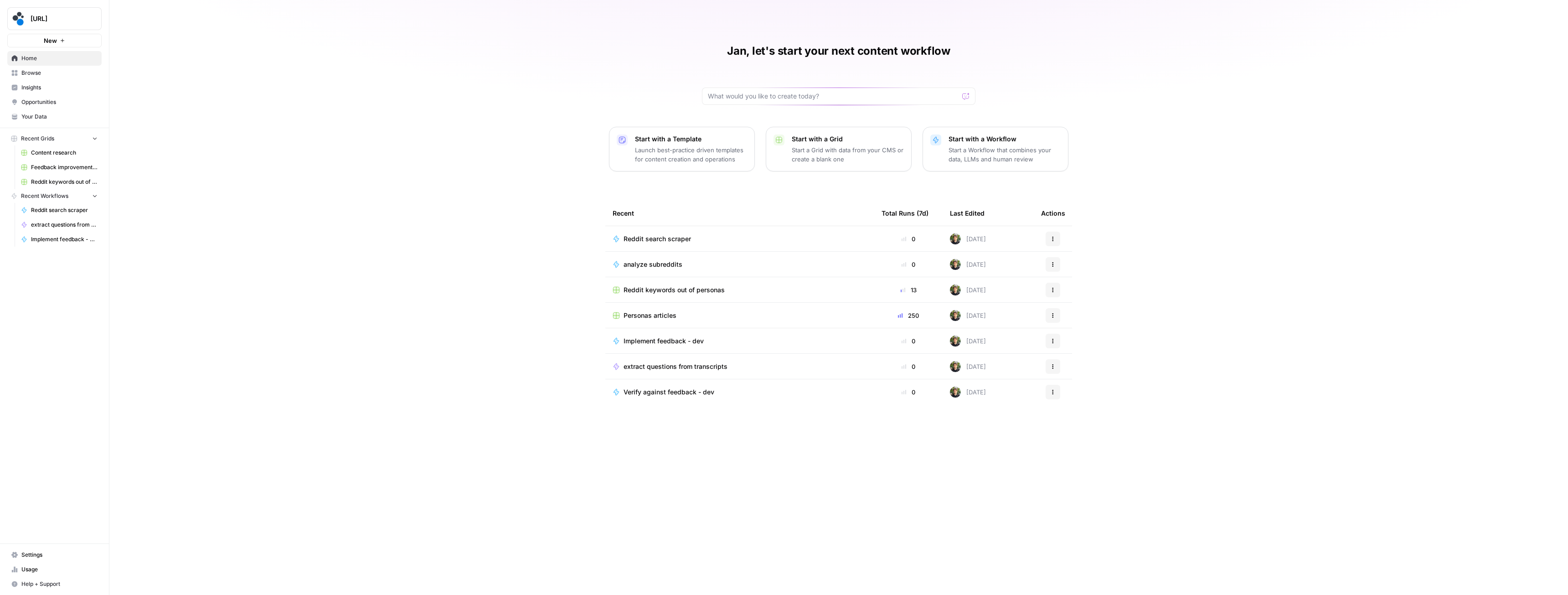
click at [56, 117] on span "Your Data" at bounding box center [59, 117] width 76 height 8
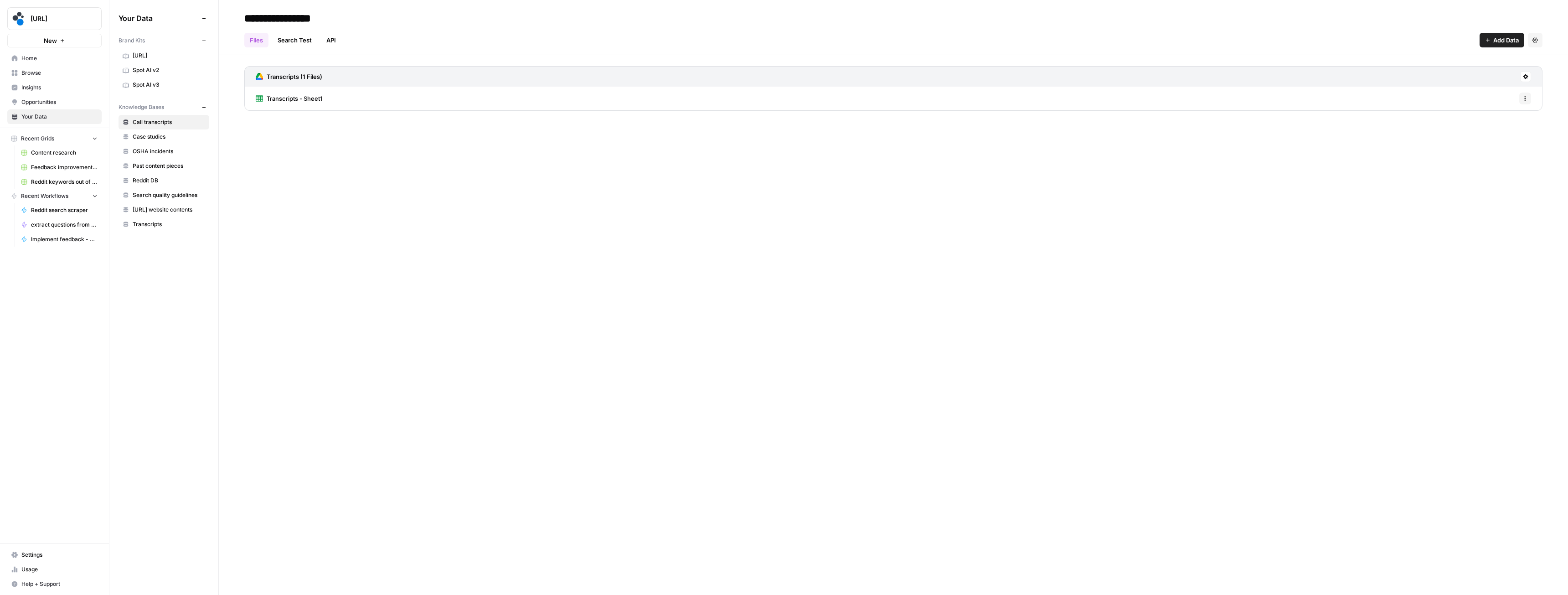
click at [159, 86] on span "Spot AI v3" at bounding box center [169, 85] width 72 height 8
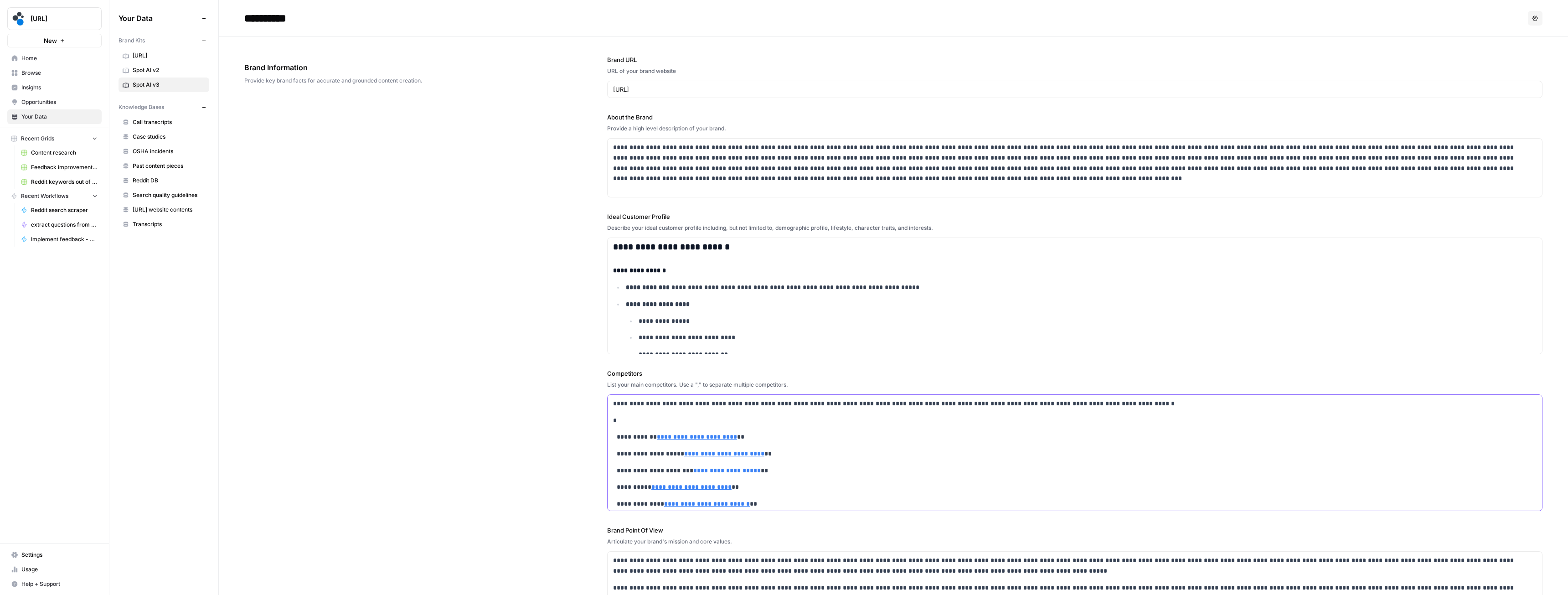
click at [682, 414] on div "**********" at bounding box center [1075, 529] width 935 height 269
click at [668, 406] on p "**********" at bounding box center [1069, 404] width 912 height 11
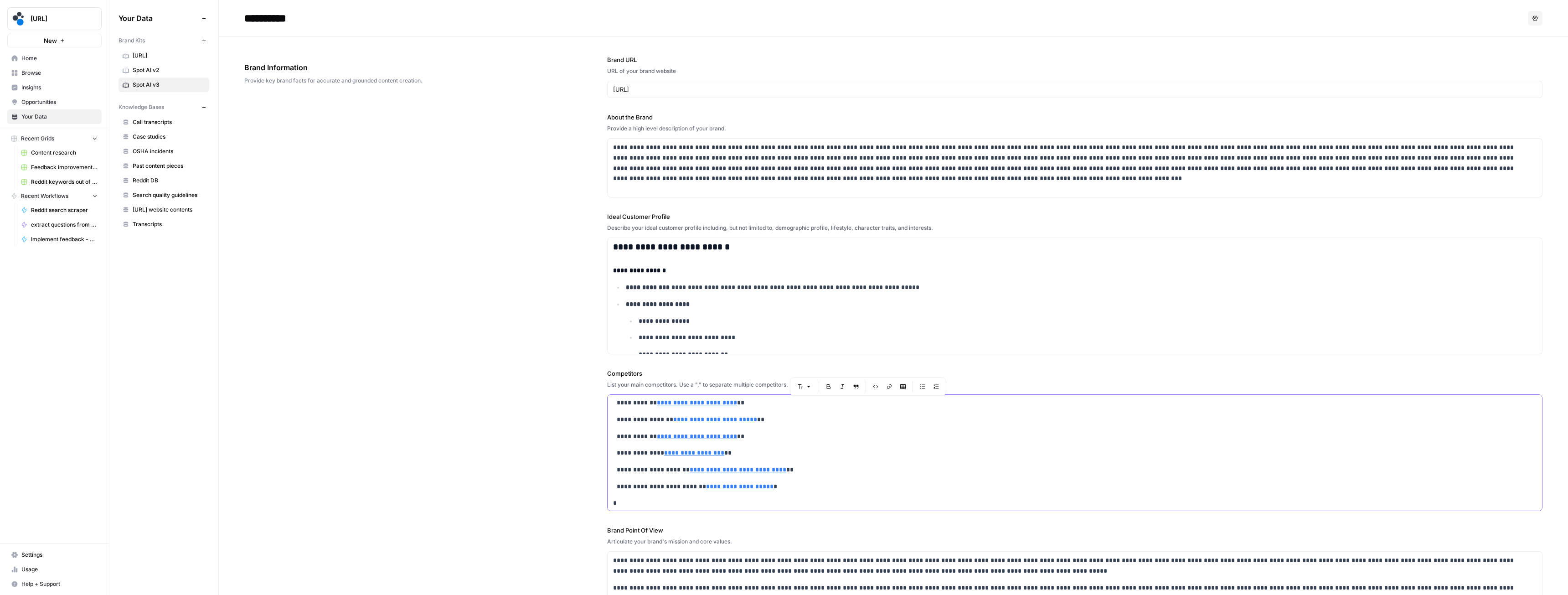
scroll to position [154, 0]
click at [642, 322] on p "**********" at bounding box center [1081, 322] width 886 height 11
click at [666, 185] on div "**********" at bounding box center [1075, 168] width 935 height 59
type input "[URL][DOMAIN_NAME]"
click at [662, 294] on ul "**********" at bounding box center [1075, 397] width 924 height 228
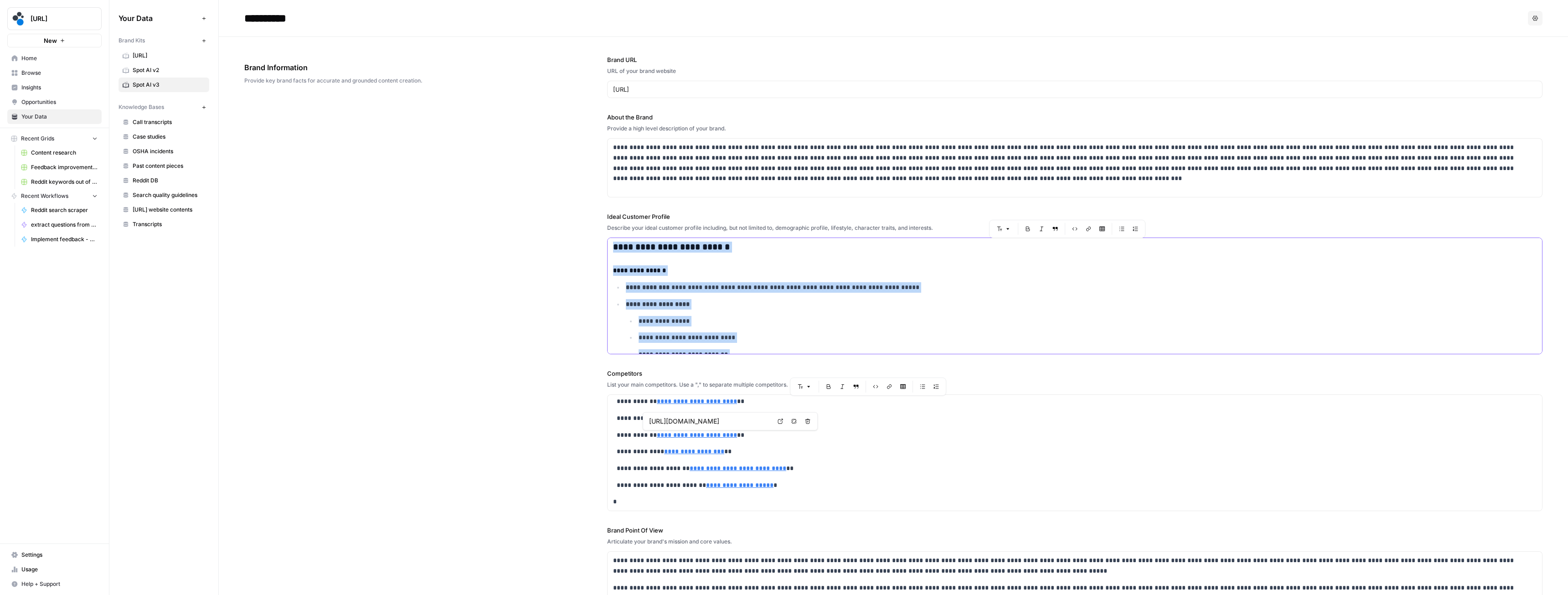
copy div "**********"
click at [818, 507] on p "*" at bounding box center [1069, 502] width 912 height 11
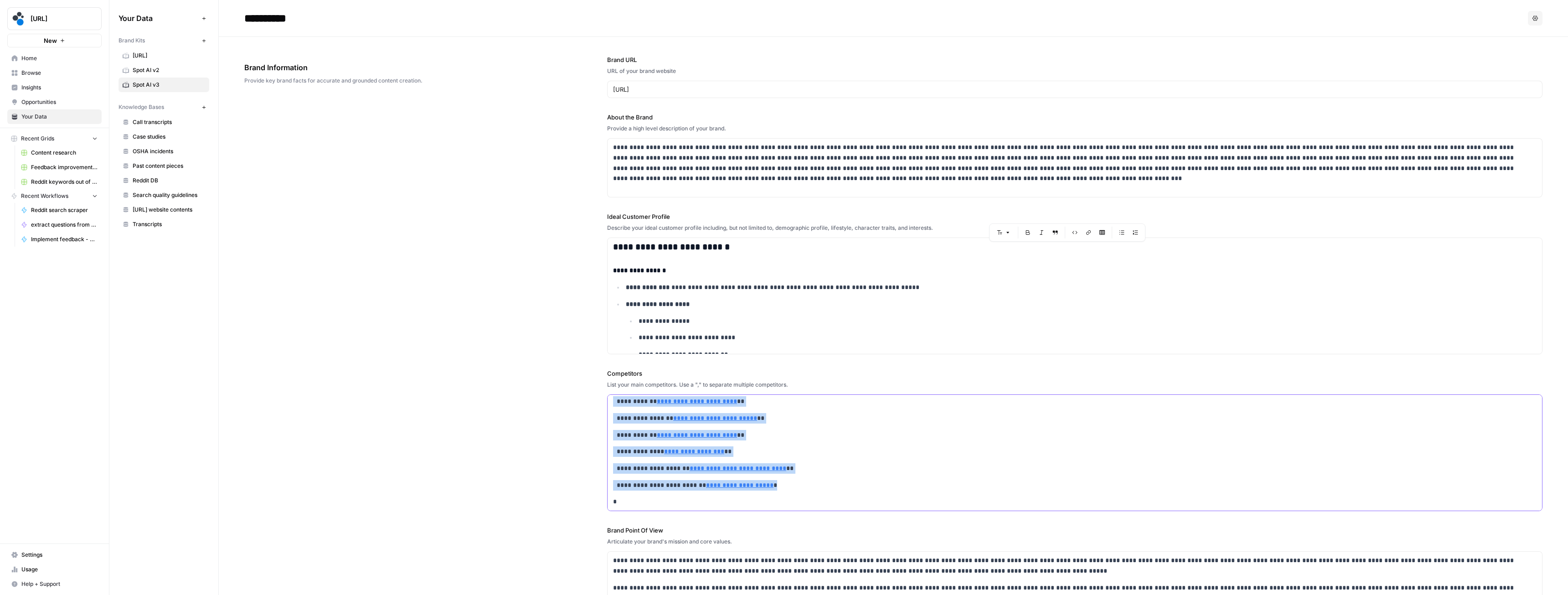
copy div "**********"
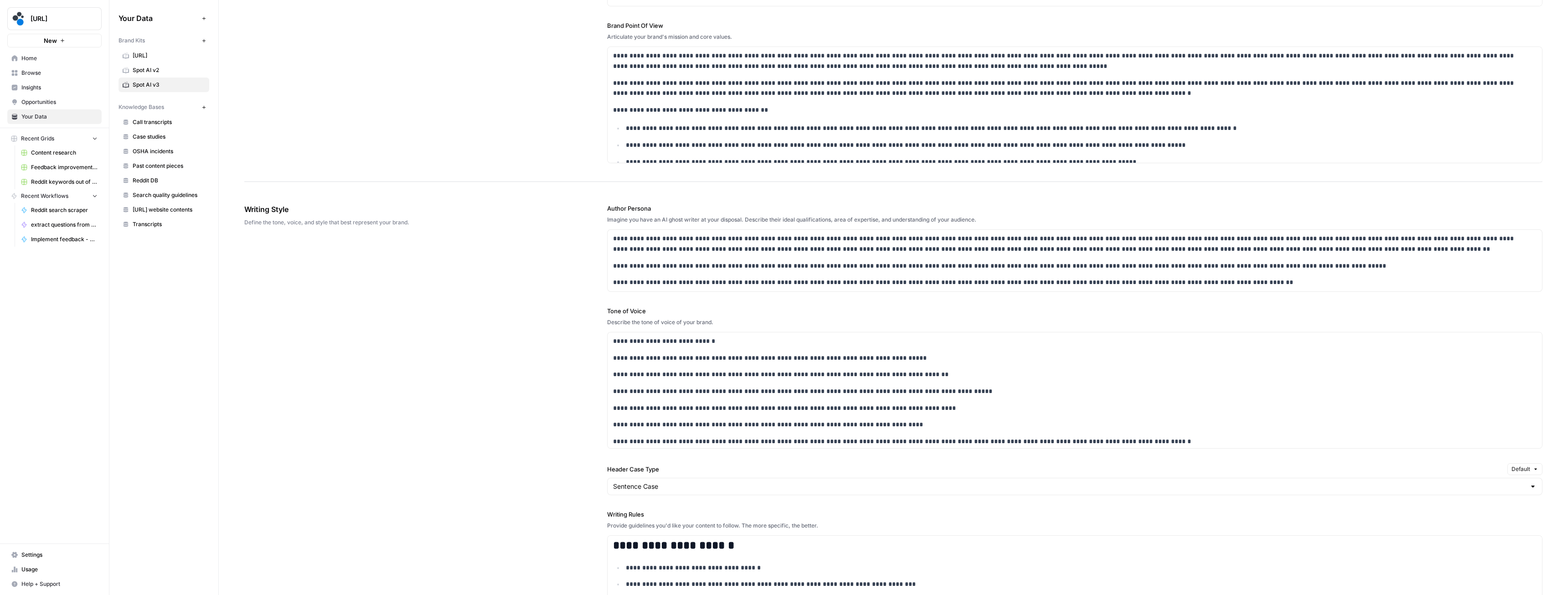
scroll to position [547, 0]
